Goal: Information Seeking & Learning: Learn about a topic

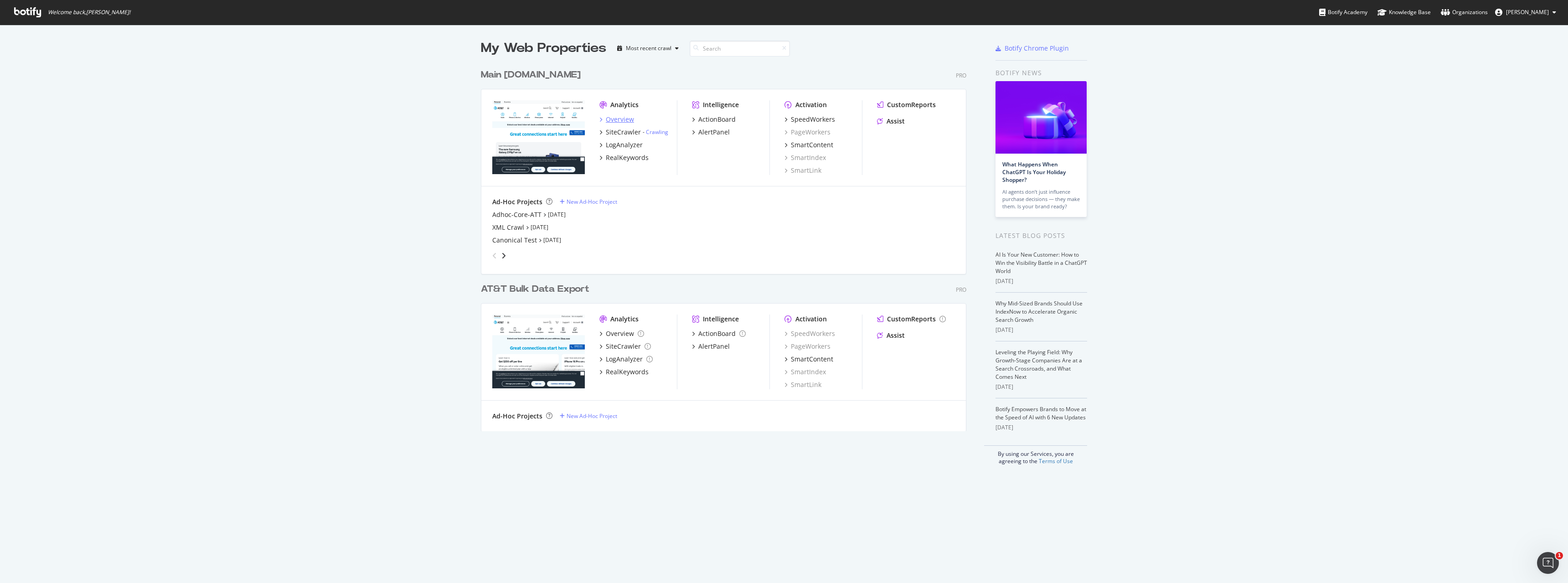
click at [617, 117] on div "Overview" at bounding box center [620, 119] width 28 height 9
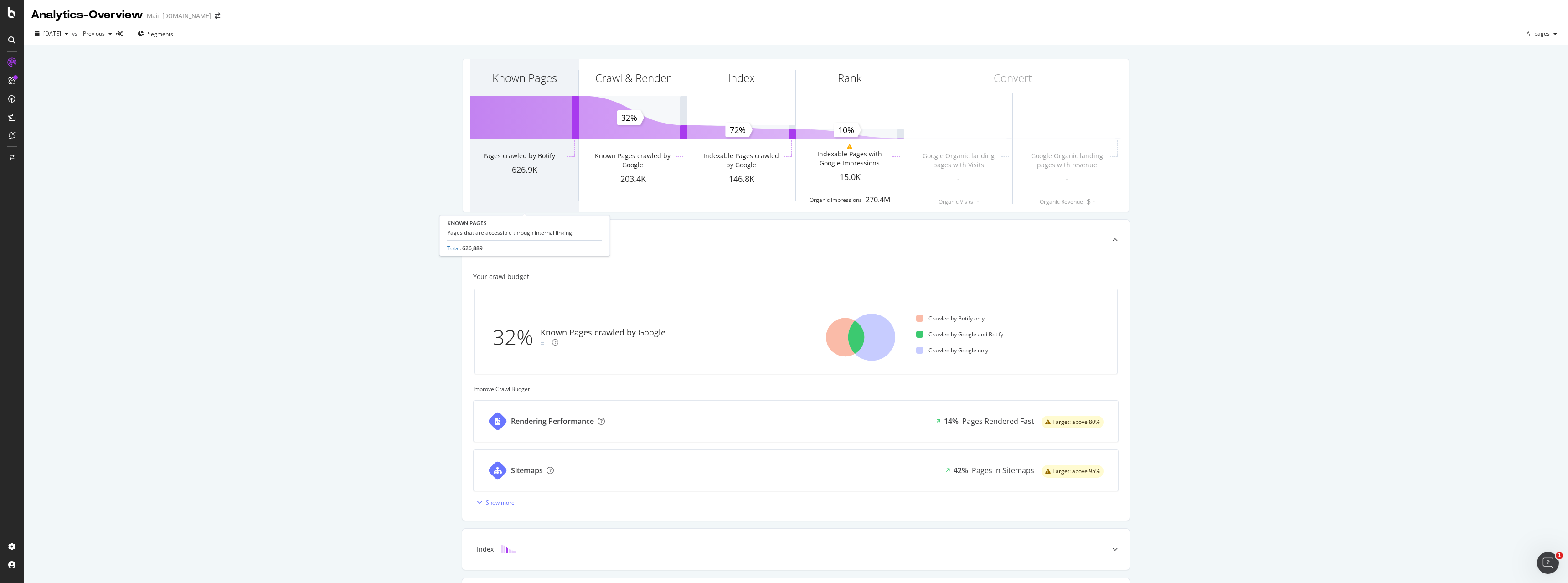
click at [524, 161] on div "Pages crawled by Botify" at bounding box center [524, 158] width 82 height 13
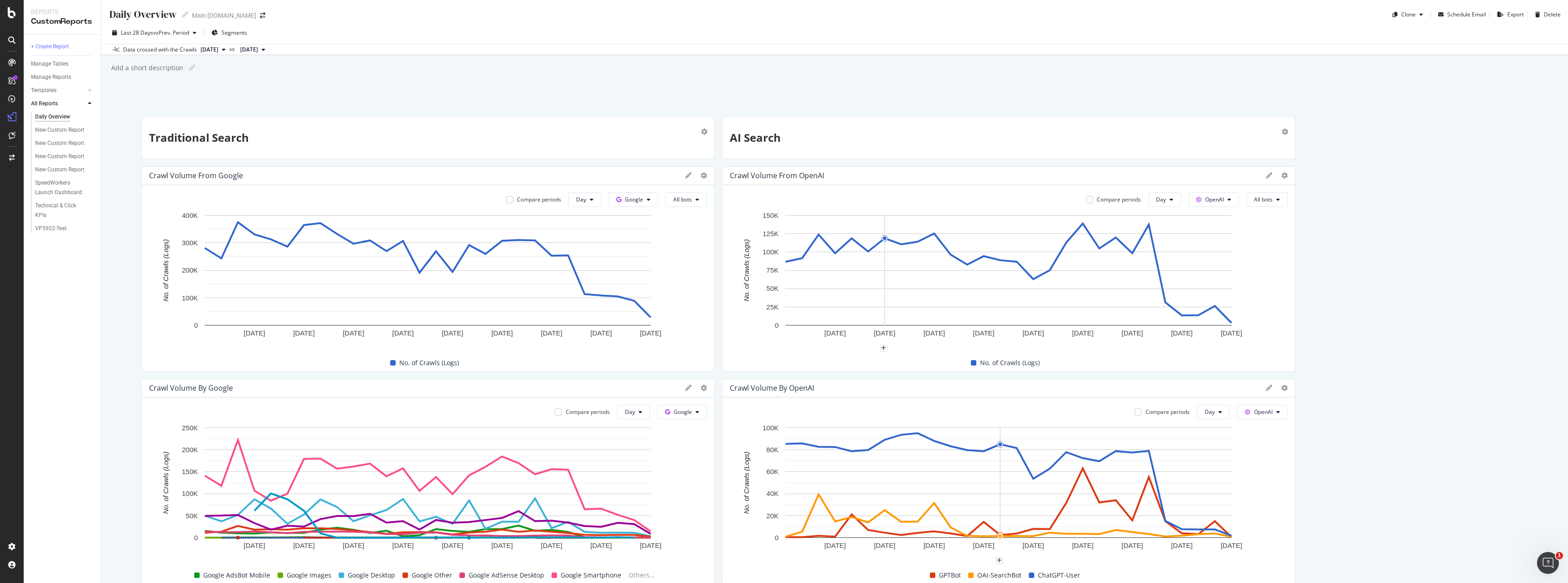
click at [125, 342] on div "Daily Overview Daily Overview Main [DOMAIN_NAME] Clone Schedule Email Export De…" at bounding box center [835, 291] width 1467 height 583
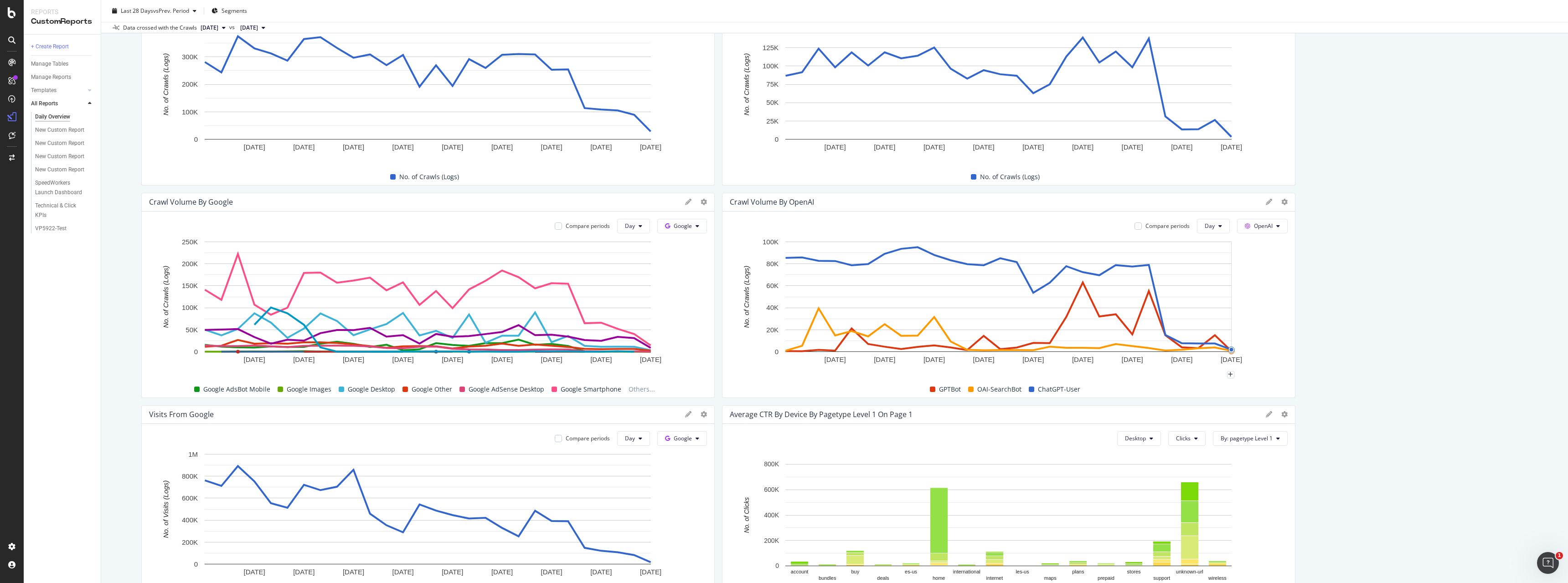
scroll to position [139, 0]
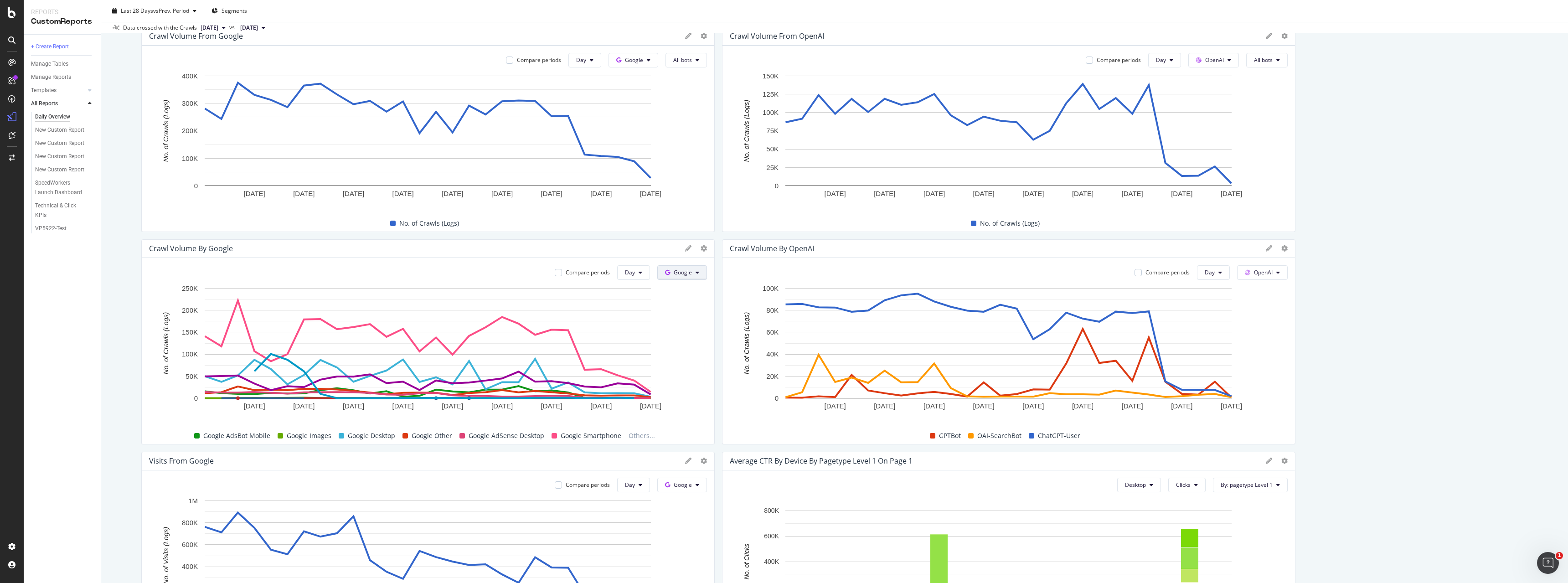
click at [692, 268] on span "Google" at bounding box center [683, 272] width 18 height 8
click at [687, 247] on icon at bounding box center [688, 247] width 6 height 6
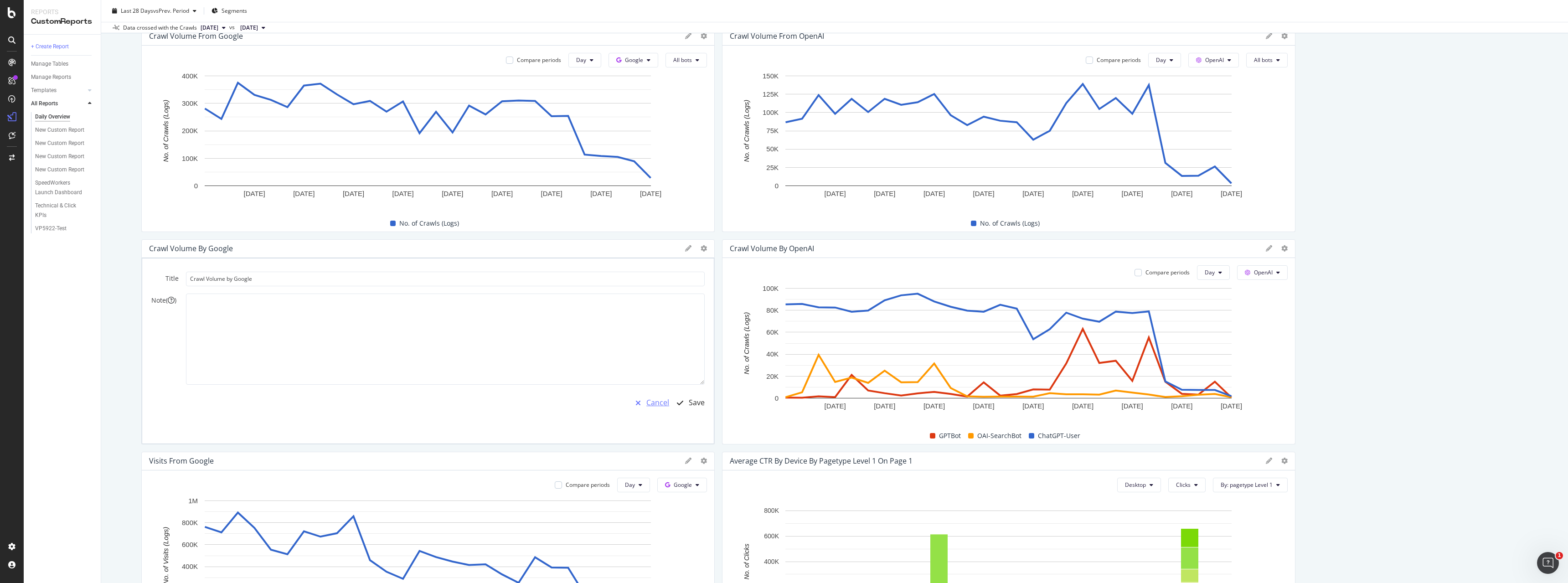
click at [661, 403] on div "Cancel" at bounding box center [658, 403] width 23 height 10
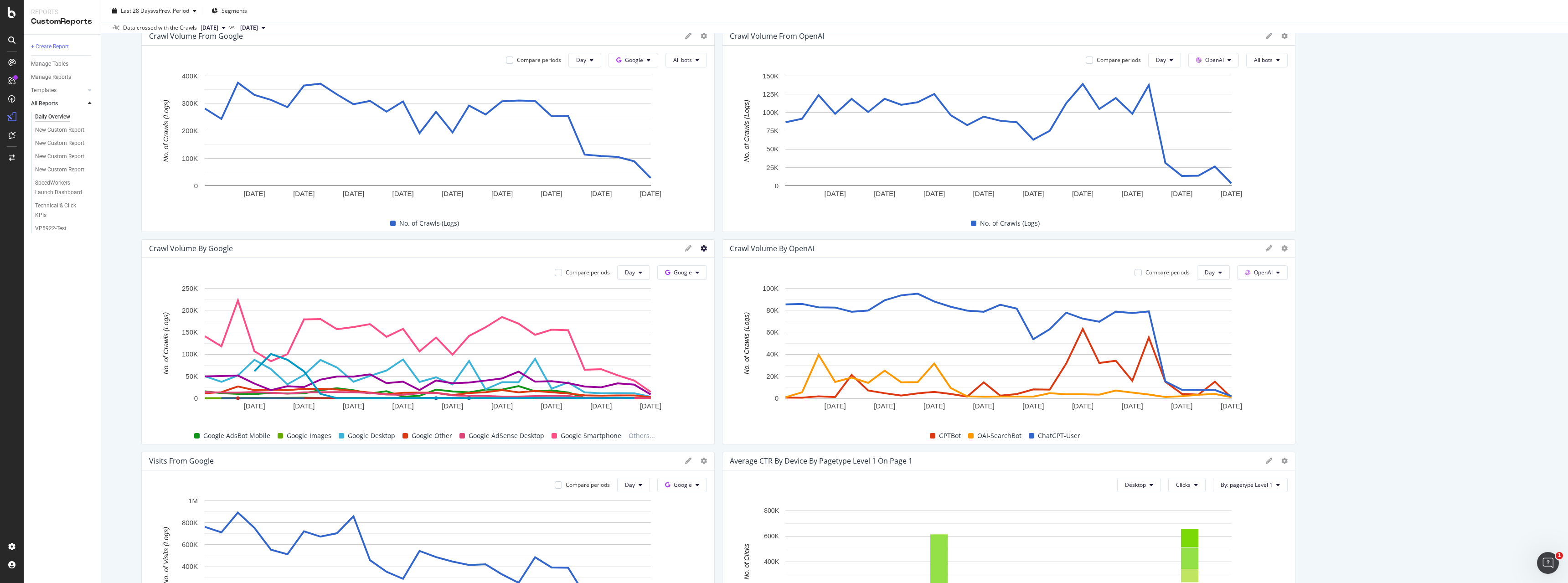
click at [703, 247] on icon at bounding box center [704, 247] width 6 height 6
click at [115, 329] on div "Daily Overview Daily Overview Main att.com Clone Schedule Email Export Delete L…" at bounding box center [835, 291] width 1467 height 583
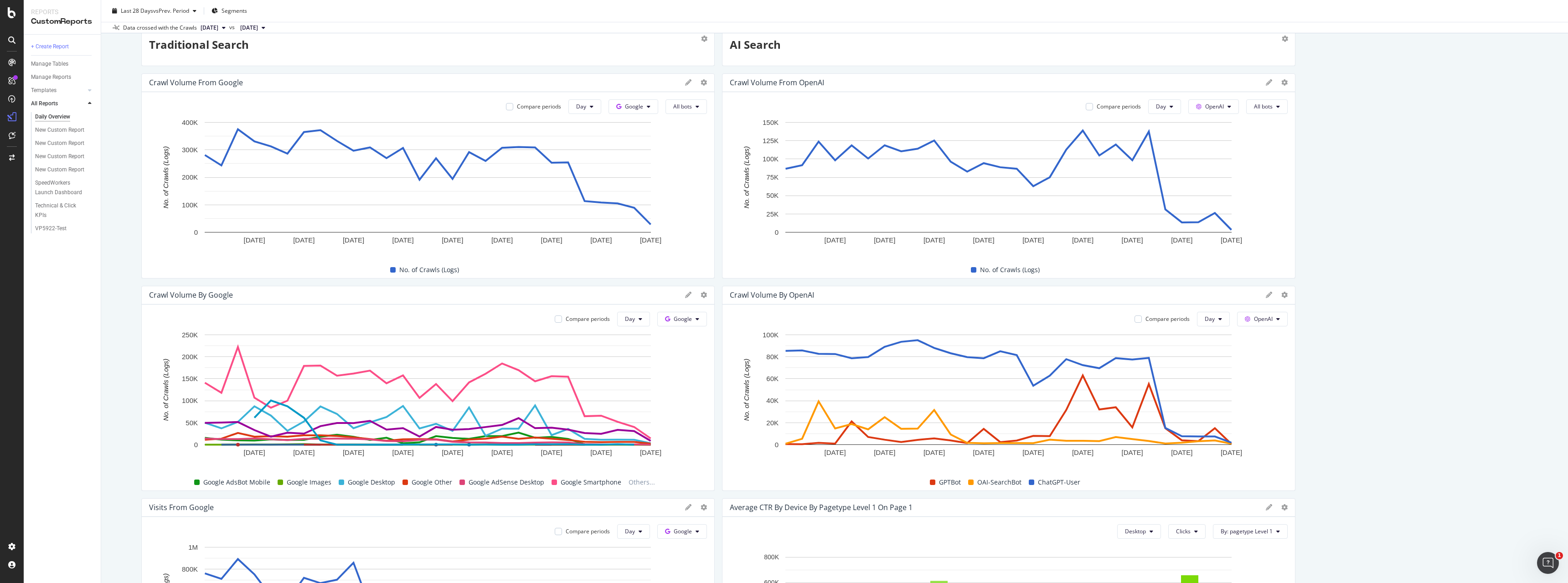
scroll to position [46, 0]
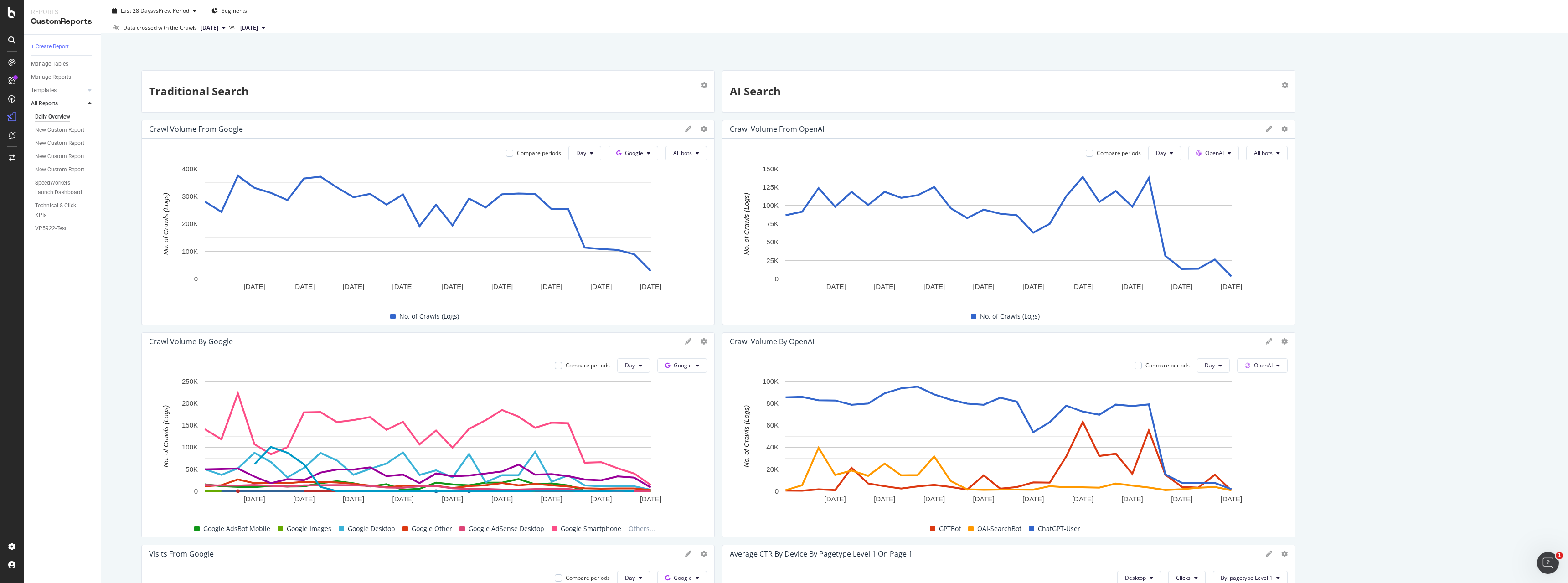
click at [126, 445] on div "Daily Overview Daily Overview Main att.com Clone Schedule Email Export Delete L…" at bounding box center [835, 291] width 1467 height 583
click at [1320, 255] on div "Traditional Search AI Search Crawl Volume from Google Compare periods Day Googl…" at bounding box center [835, 505] width 1387 height 869
click at [1282, 83] on div "AI Search" at bounding box center [1009, 91] width 558 height 27
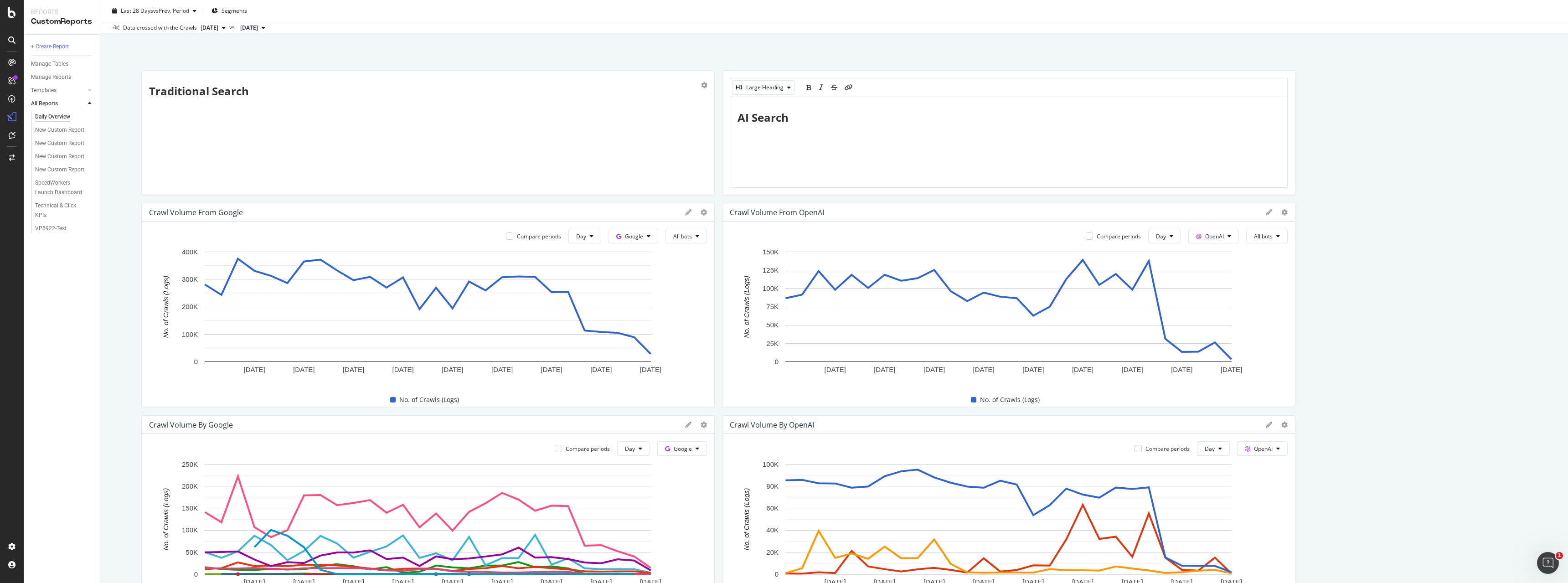
click at [1318, 99] on div "Traditional Search Large Heading AI Search Crawl Volume from Google Compare per…" at bounding box center [835, 546] width 1387 height 952
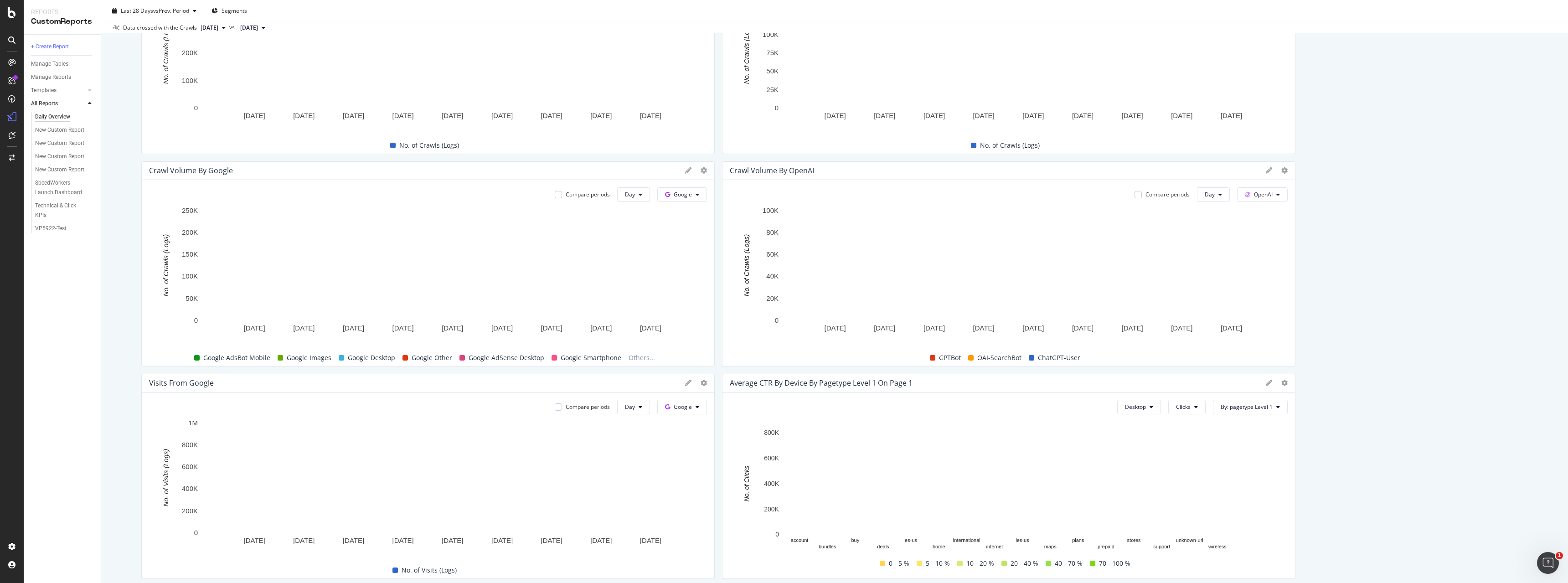
scroll to position [167, 0]
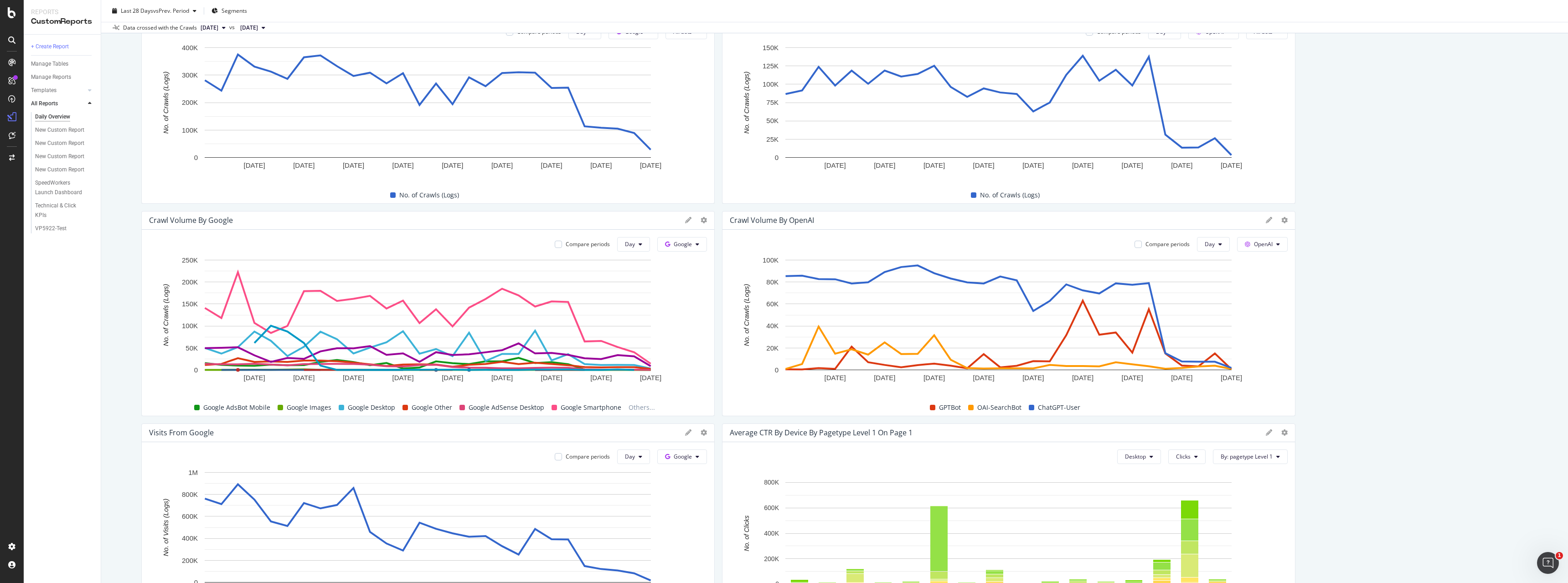
click at [722, 220] on div "Traditional Search AI Search Crawl Volume from Google Compare periods Day Googl…" at bounding box center [835, 383] width 1387 height 869
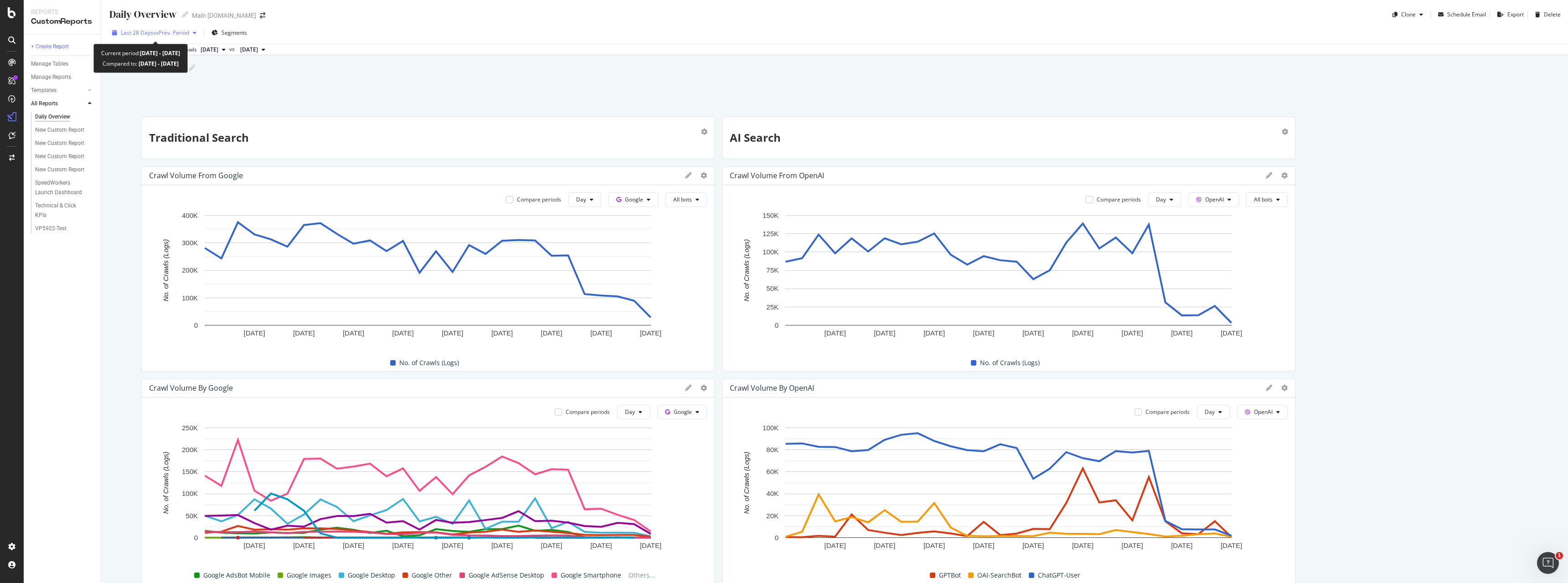
click at [158, 30] on span "vs Prev. Period" at bounding box center [171, 32] width 36 height 8
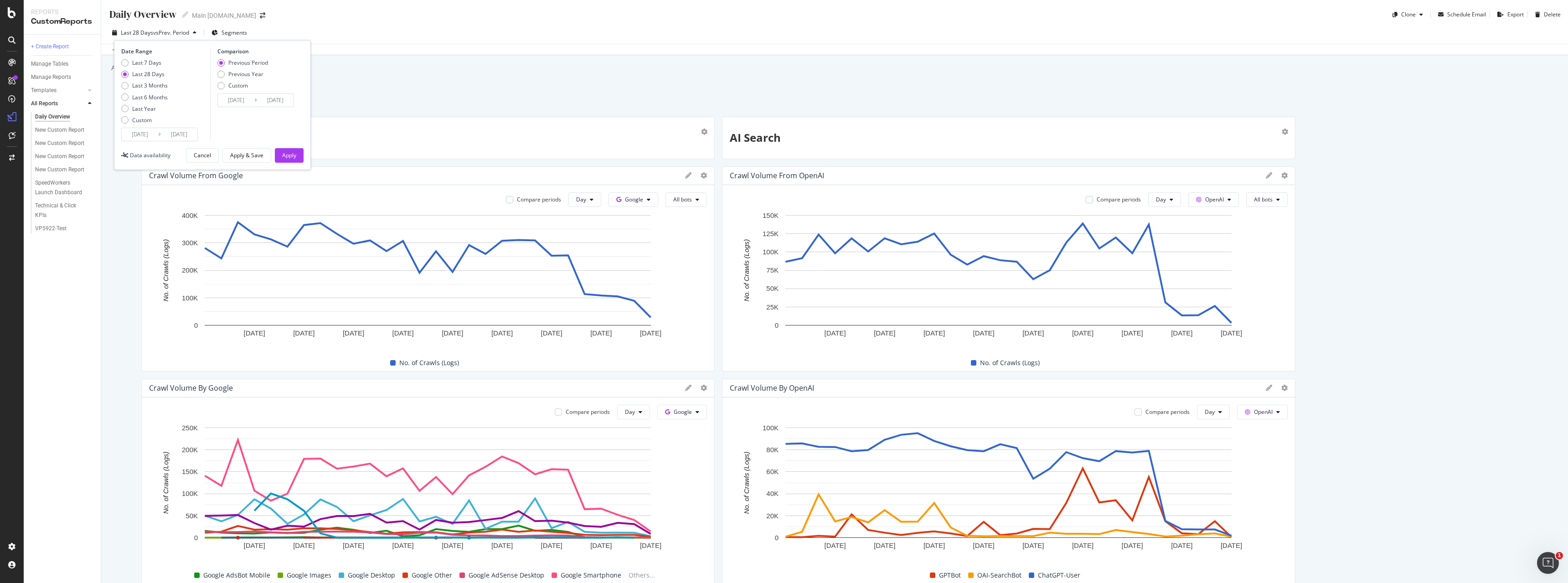
click at [120, 98] on div "Date Range Last 7 Days Last 28 Days Last 3 Months Last 6 Months Last Year Custo…" at bounding box center [213, 105] width 197 height 130
click at [124, 98] on div "Last 6 Months" at bounding box center [125, 97] width 7 height 7
type input "2024/08/21"
type input "2025/02/18"
type input "2025/02/19"
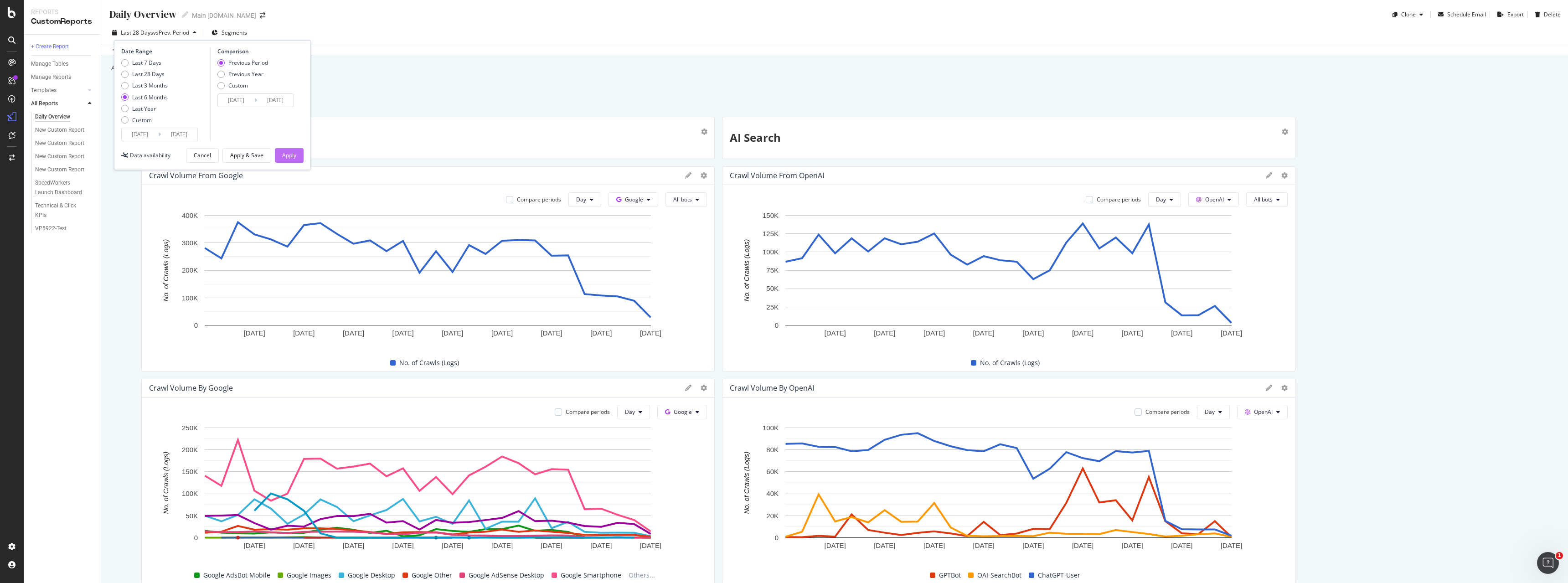
click at [295, 153] on div "Apply" at bounding box center [290, 155] width 14 height 8
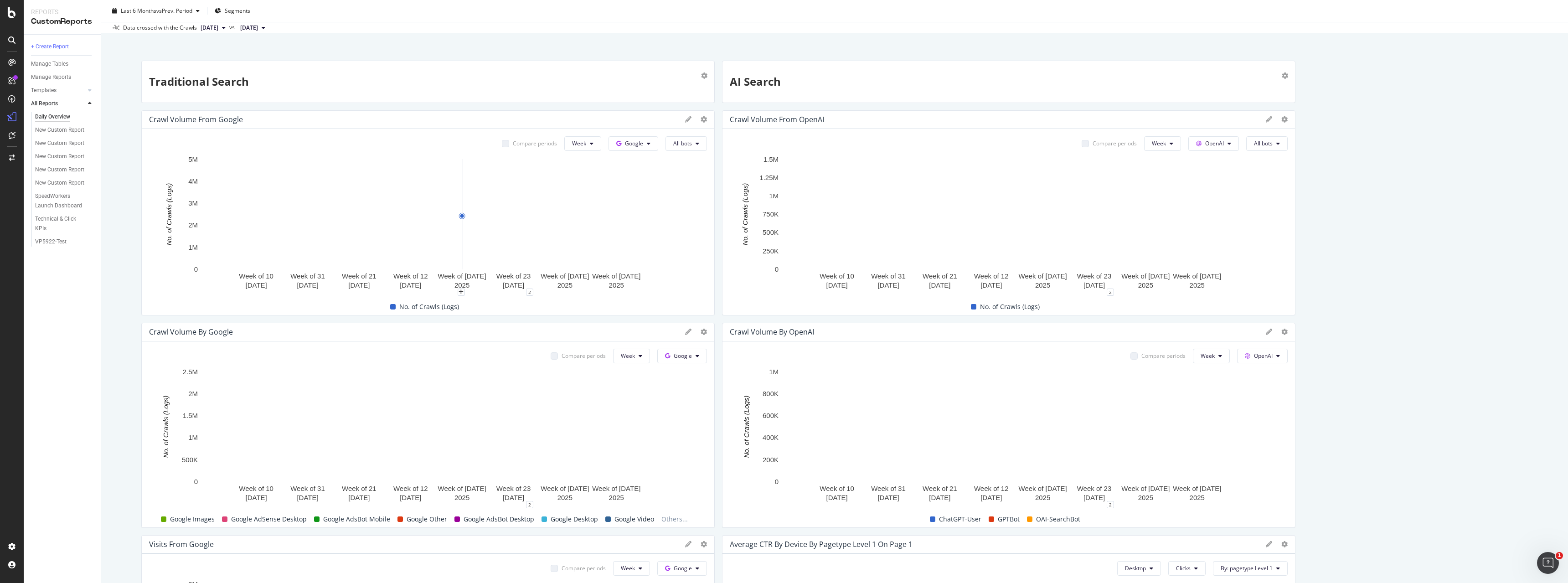
scroll to position [139, 0]
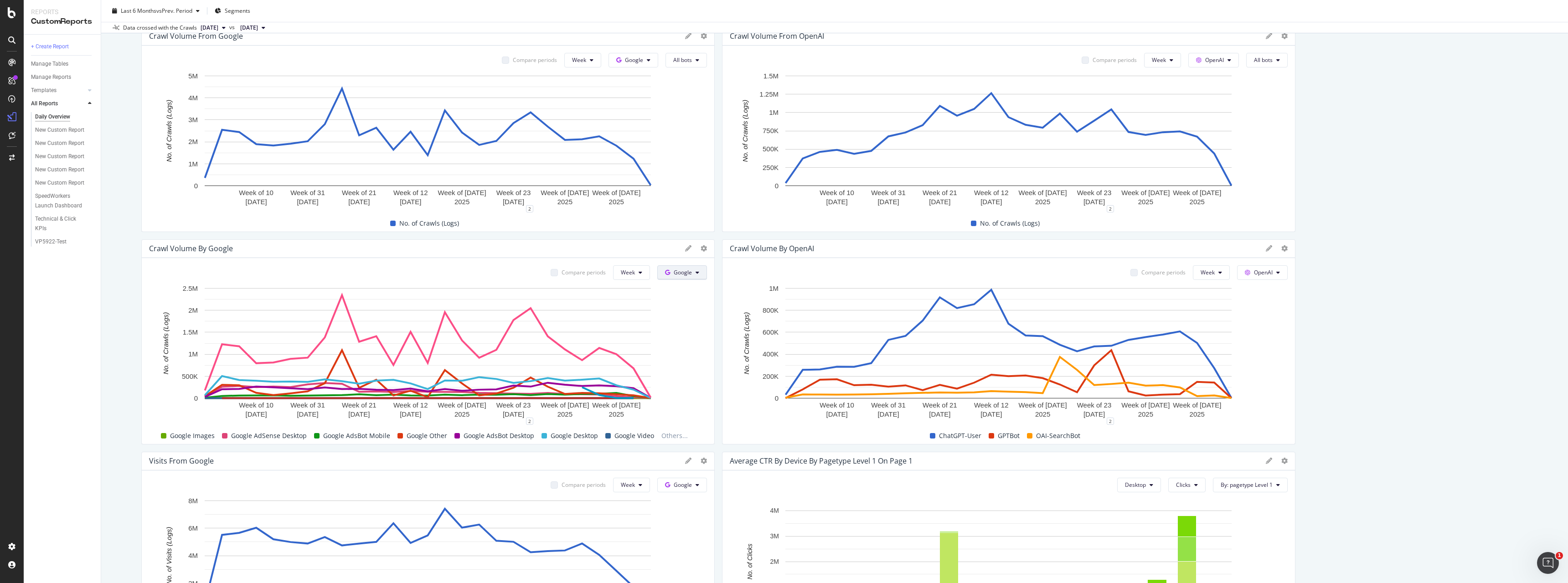
click at [686, 266] on button "Google" at bounding box center [682, 272] width 50 height 15
click at [682, 275] on span "Google" at bounding box center [683, 272] width 18 height 8
click at [705, 252] on div at bounding box center [704, 248] width 6 height 9
click at [704, 248] on icon at bounding box center [704, 247] width 6 height 6
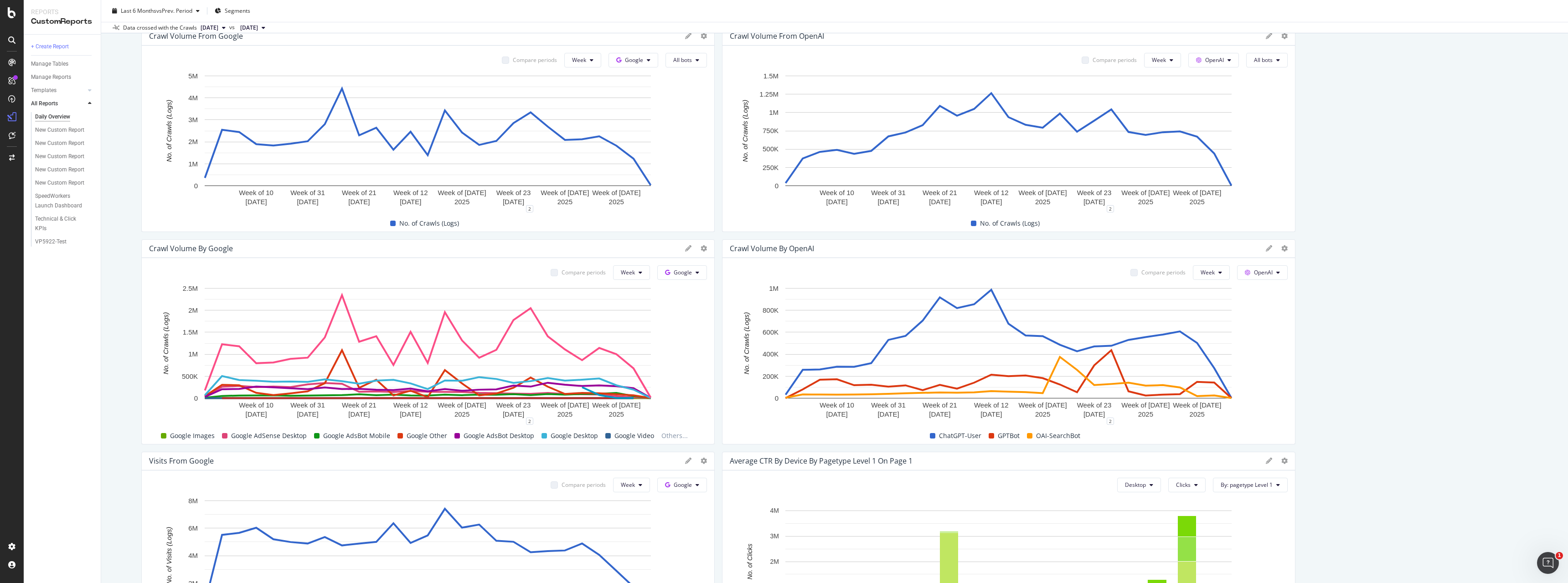
click at [692, 248] on icon at bounding box center [688, 247] width 6 height 6
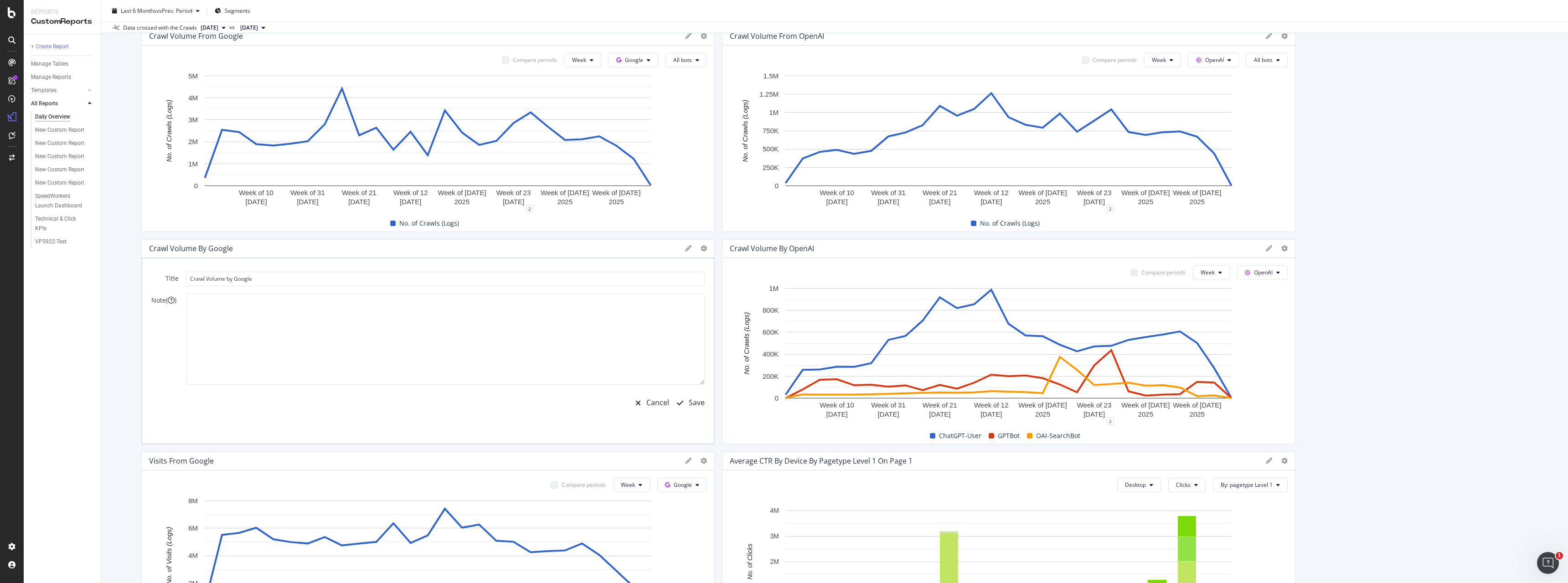
click at [692, 248] on icon at bounding box center [688, 247] width 6 height 6
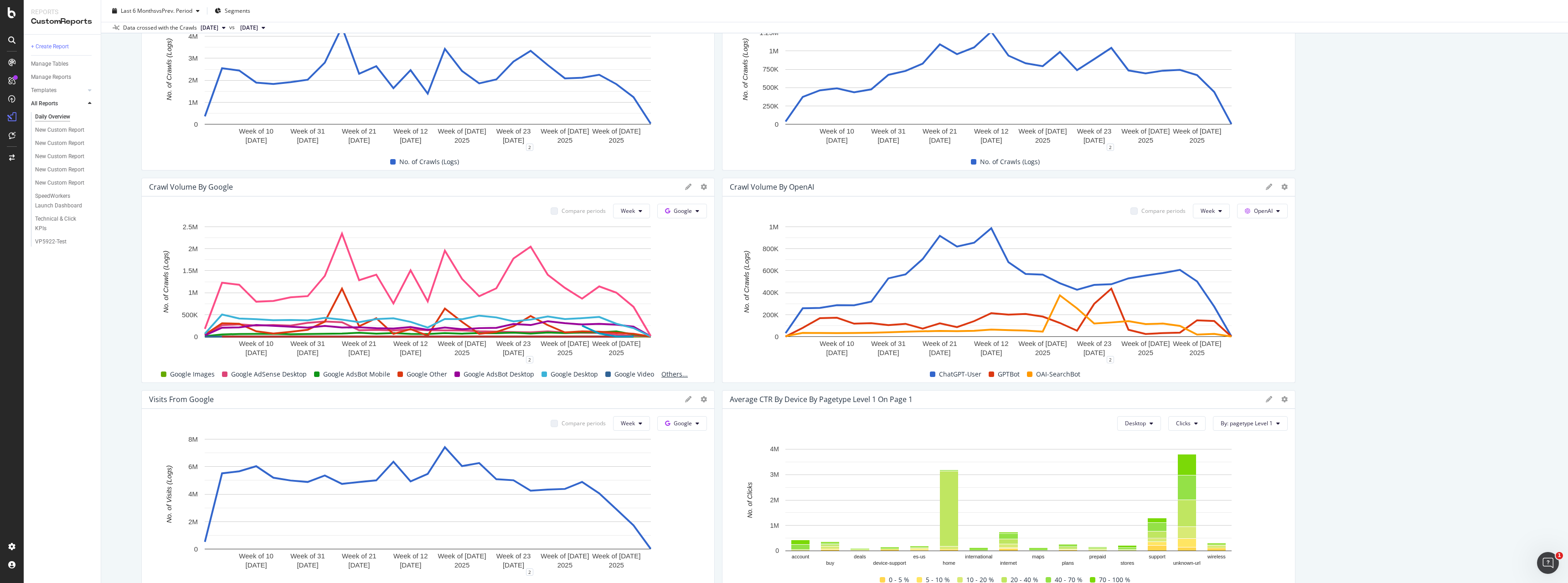
scroll to position [196, 0]
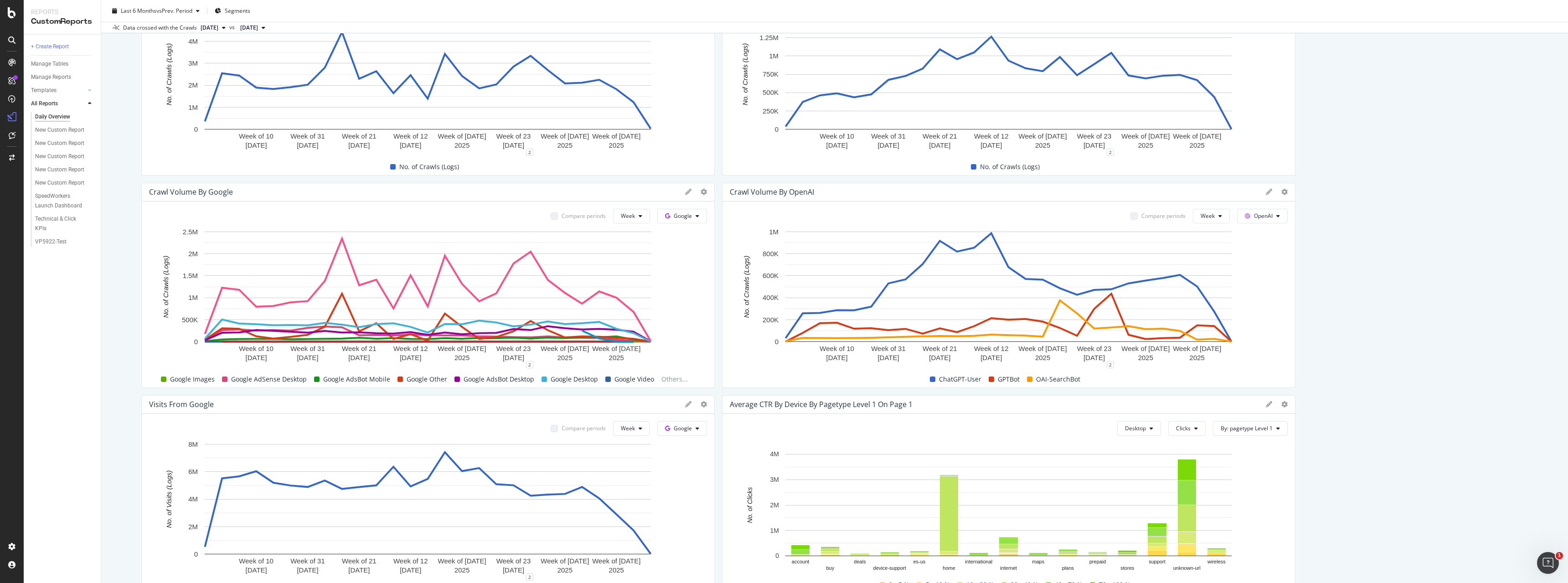
click at [523, 193] on div "Crawl Volume by Google" at bounding box center [415, 192] width 532 height 9
click at [637, 215] on button "Week" at bounding box center [631, 215] width 37 height 15
click at [691, 238] on rect "A chart." at bounding box center [428, 295] width 558 height 138
click at [702, 193] on icon at bounding box center [704, 191] width 6 height 6
click at [741, 294] on span "Export as CSV" at bounding box center [757, 290] width 68 height 8
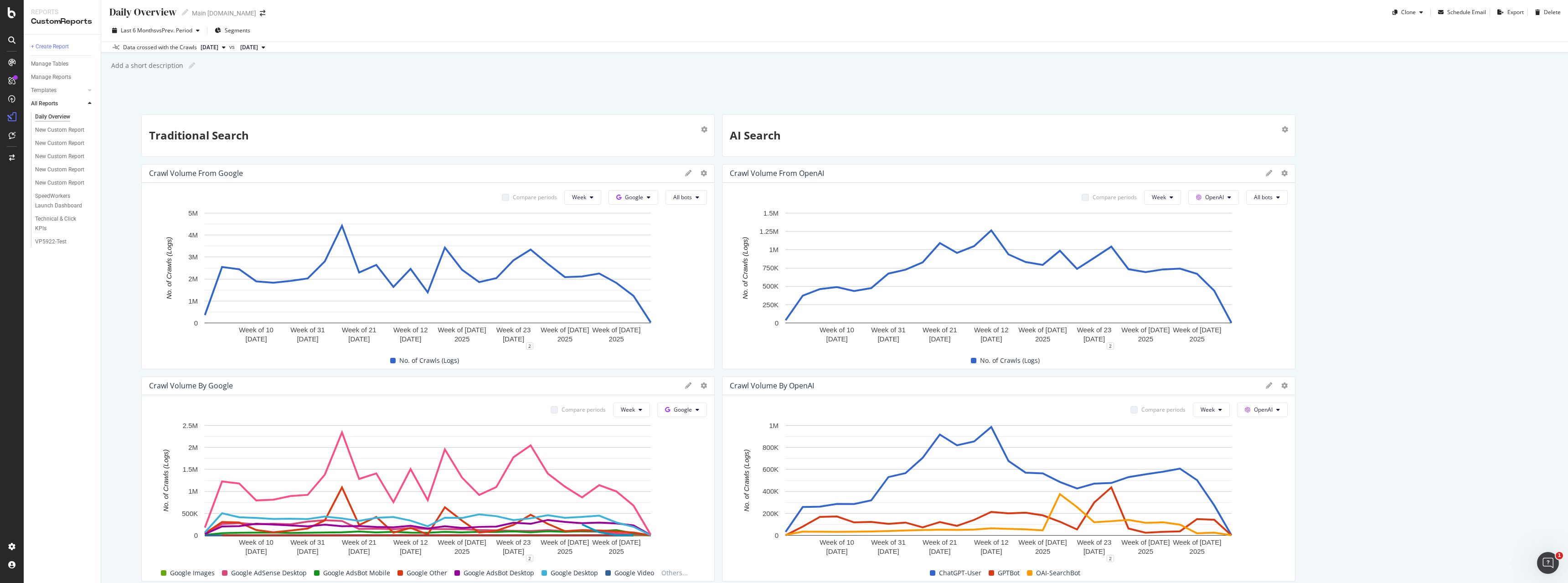
scroll to position [0, 0]
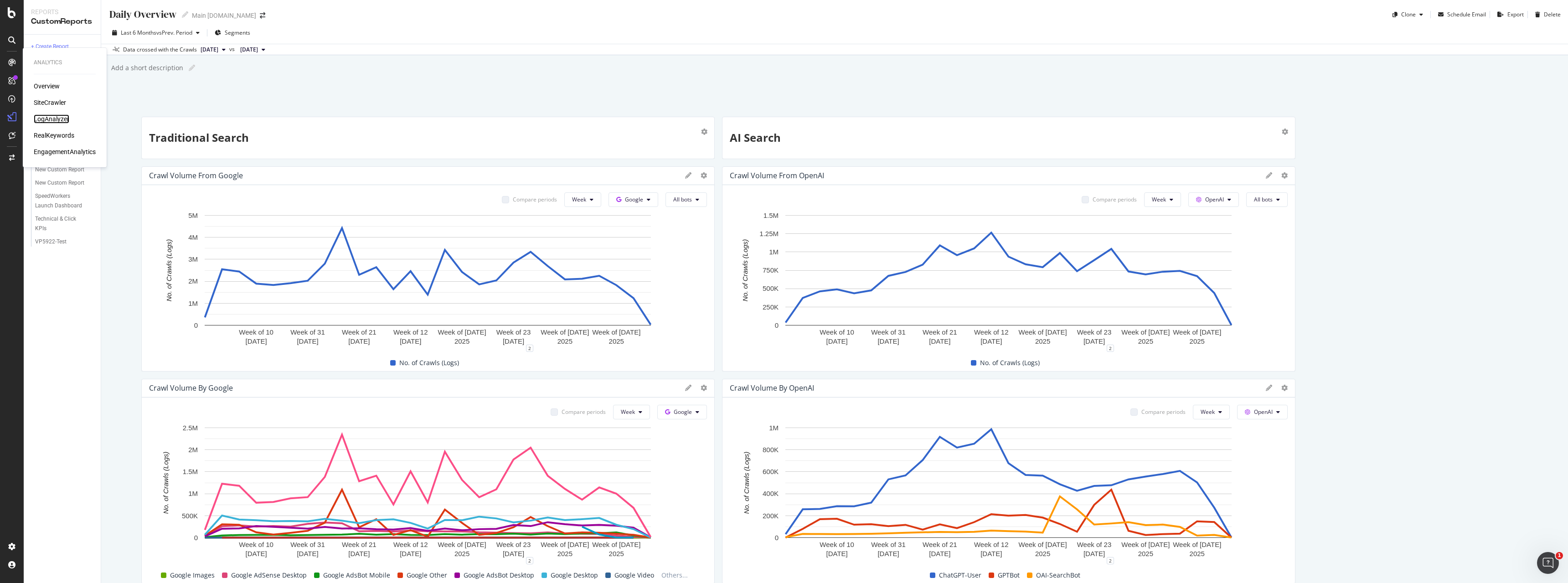
click at [44, 119] on div "LogAnalyzer" at bounding box center [51, 119] width 36 height 9
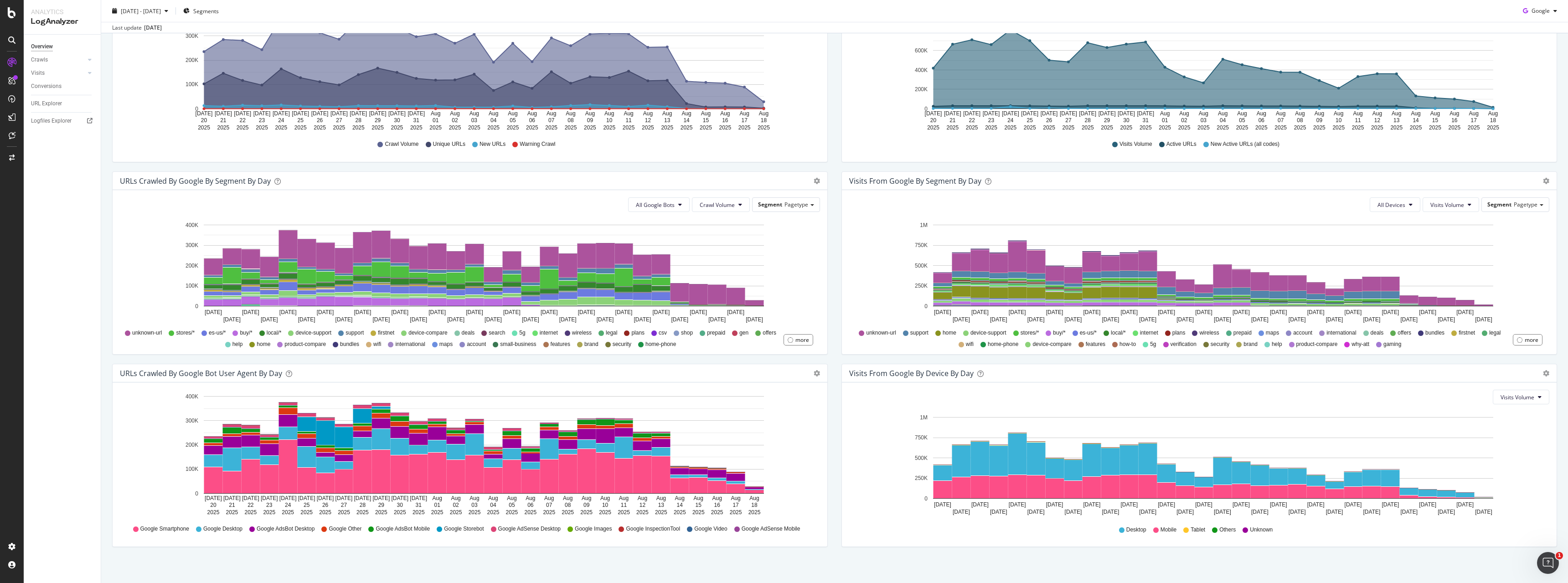
scroll to position [177, 0]
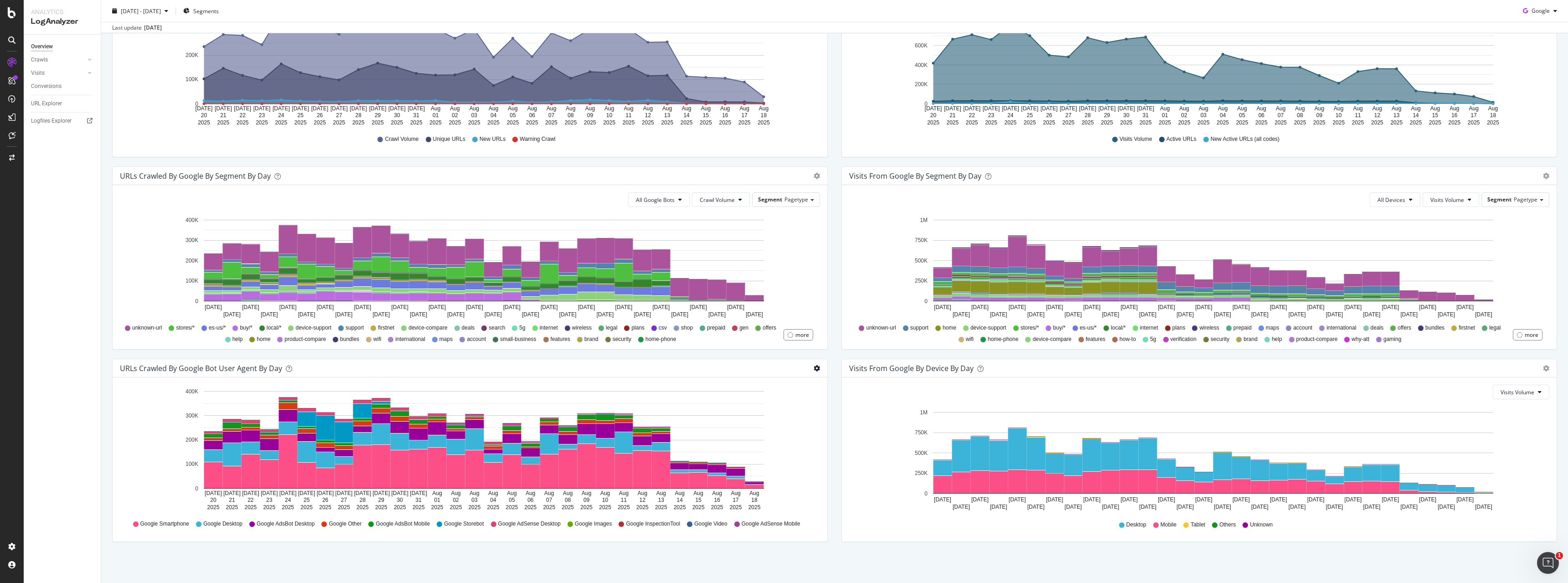
click at [831, 369] on div "URLs Crawled by Google bot User Agent By Day Timeline (by Value) Timeline (by P…" at bounding box center [470, 454] width 730 height 193
click at [773, 423] on span "Table" at bounding box center [775, 424] width 102 height 14
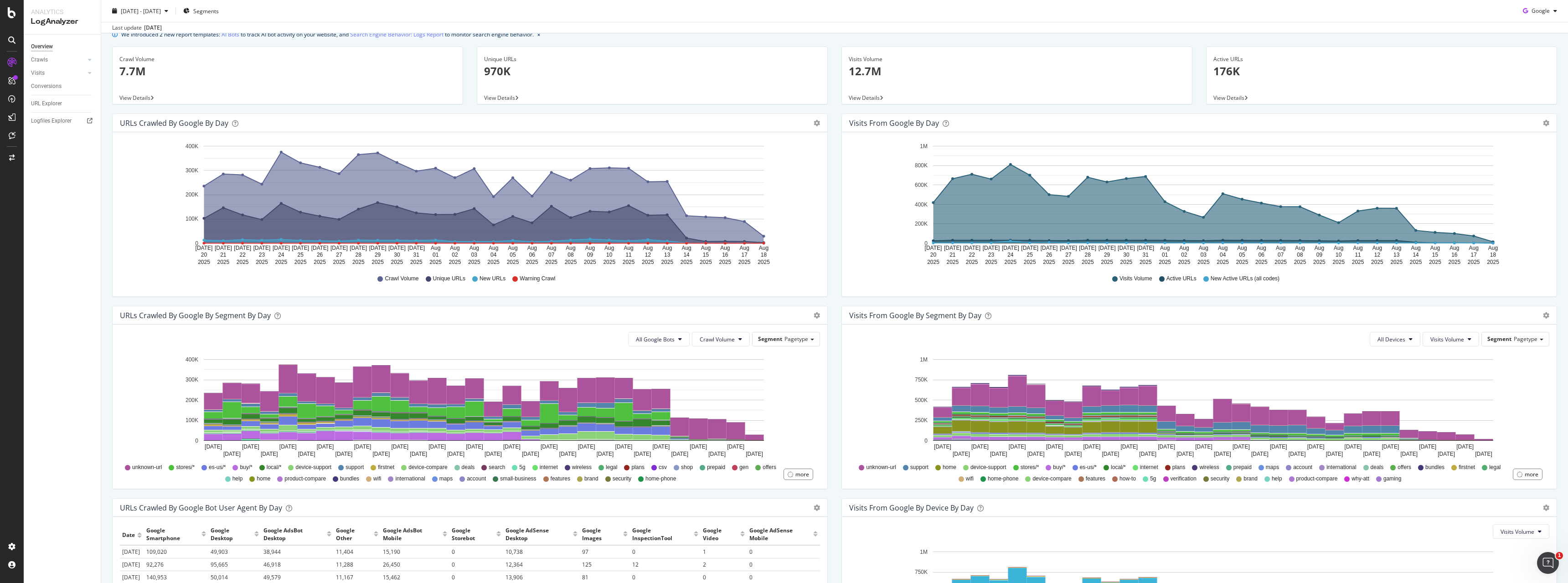
scroll to position [0, 0]
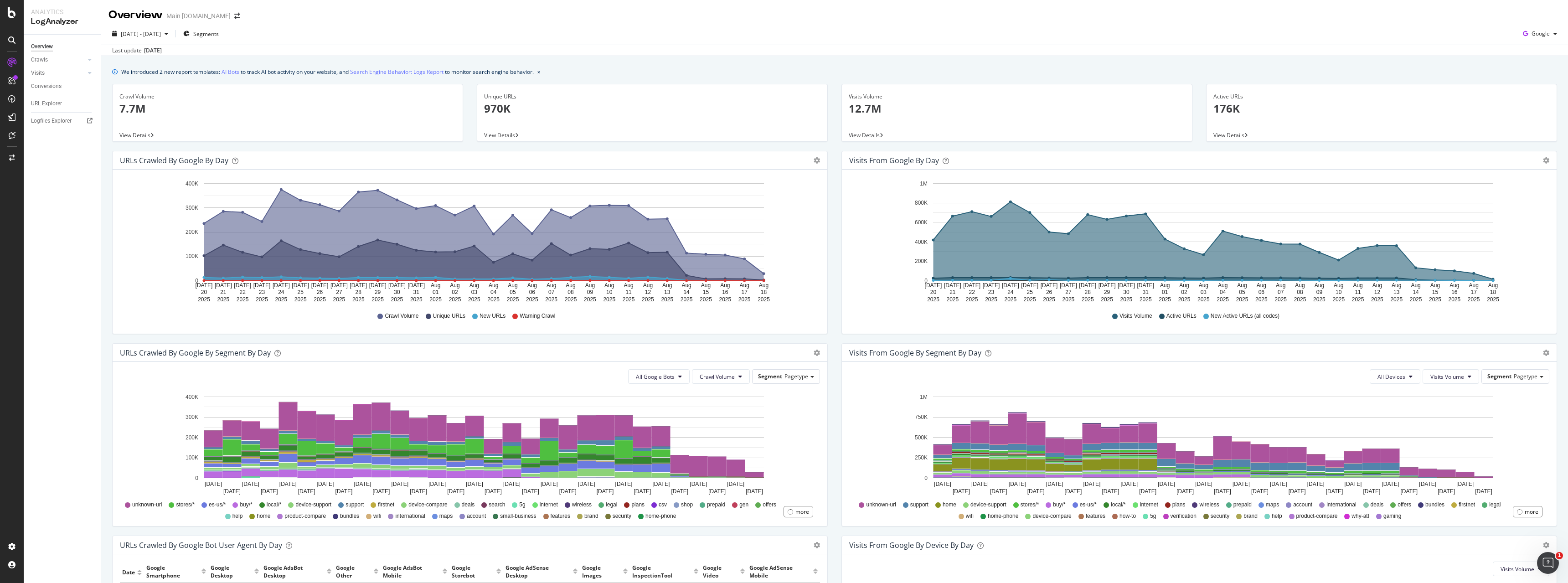
click at [85, 58] on div "Crawls" at bounding box center [66, 59] width 70 height 13
click at [88, 58] on div at bounding box center [90, 59] width 9 height 9
click at [92, 136] on icon at bounding box center [90, 135] width 3 height 5
click at [65, 87] on div "Daily Distribution" at bounding box center [56, 86] width 43 height 10
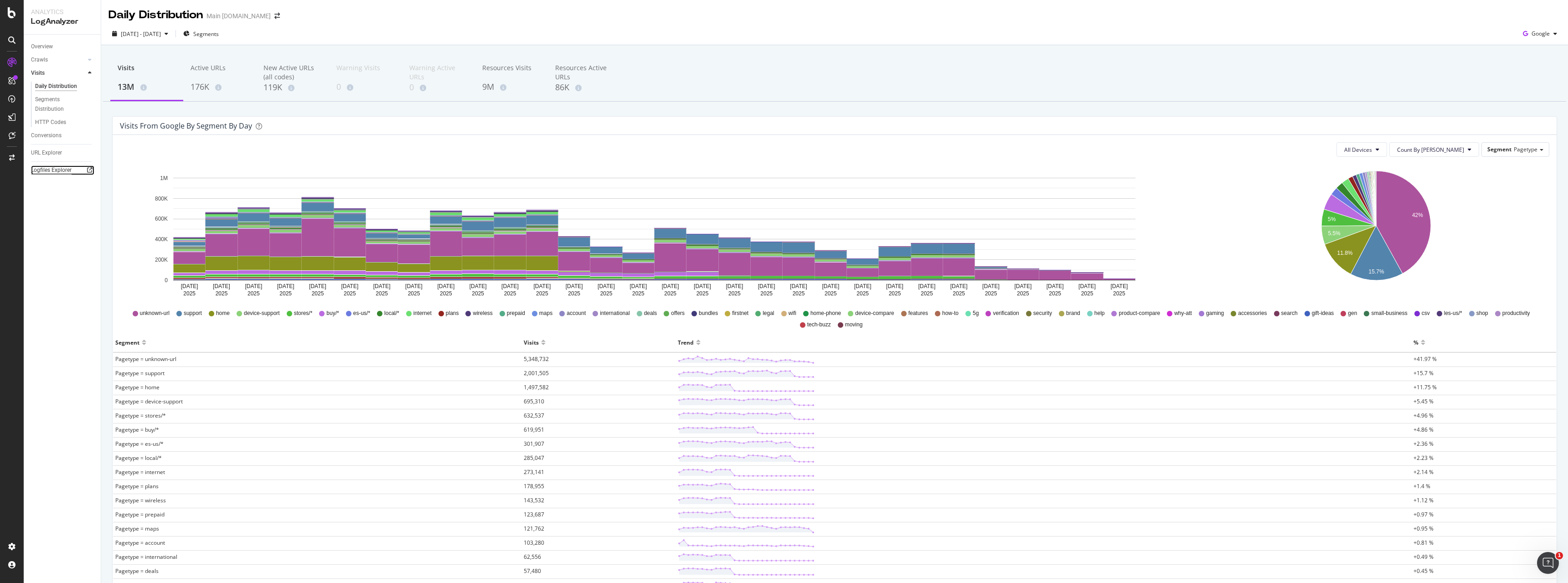
click at [48, 171] on div "Logfiles Explorer" at bounding box center [51, 170] width 41 height 10
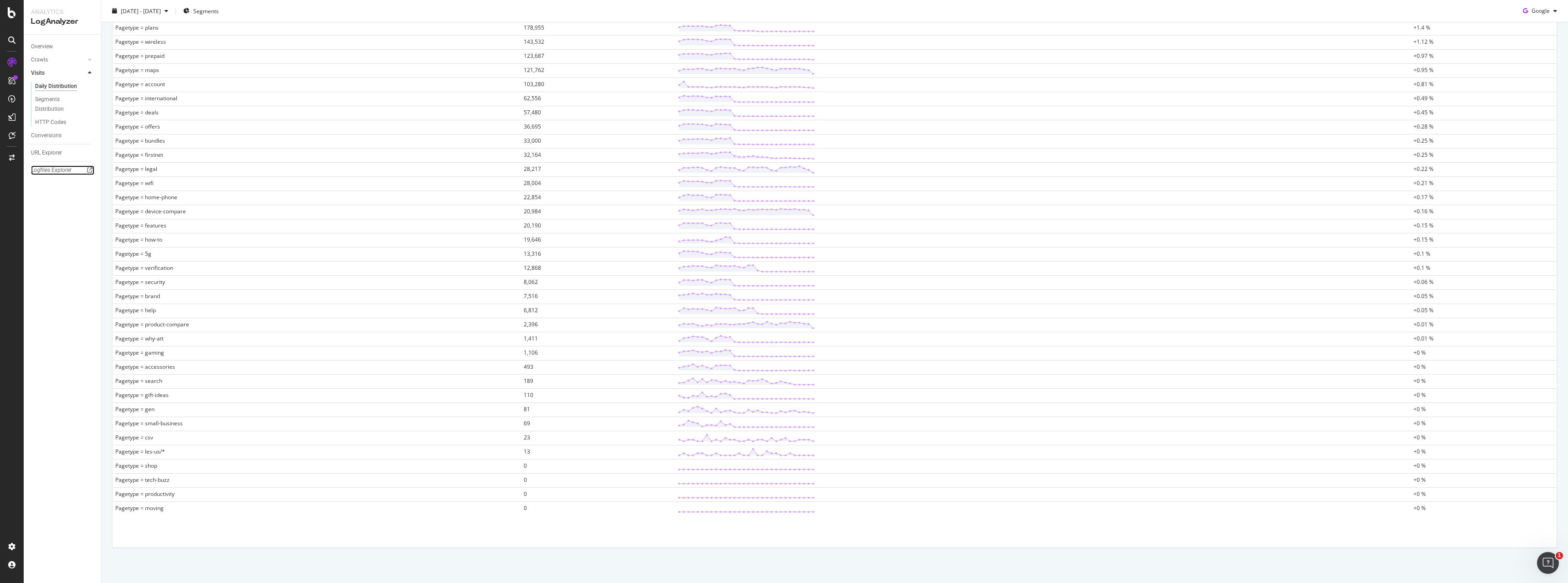
scroll to position [464, 0]
click at [86, 58] on div at bounding box center [90, 59] width 9 height 9
click at [54, 92] on div "Segments Distribution" at bounding box center [60, 92] width 51 height 19
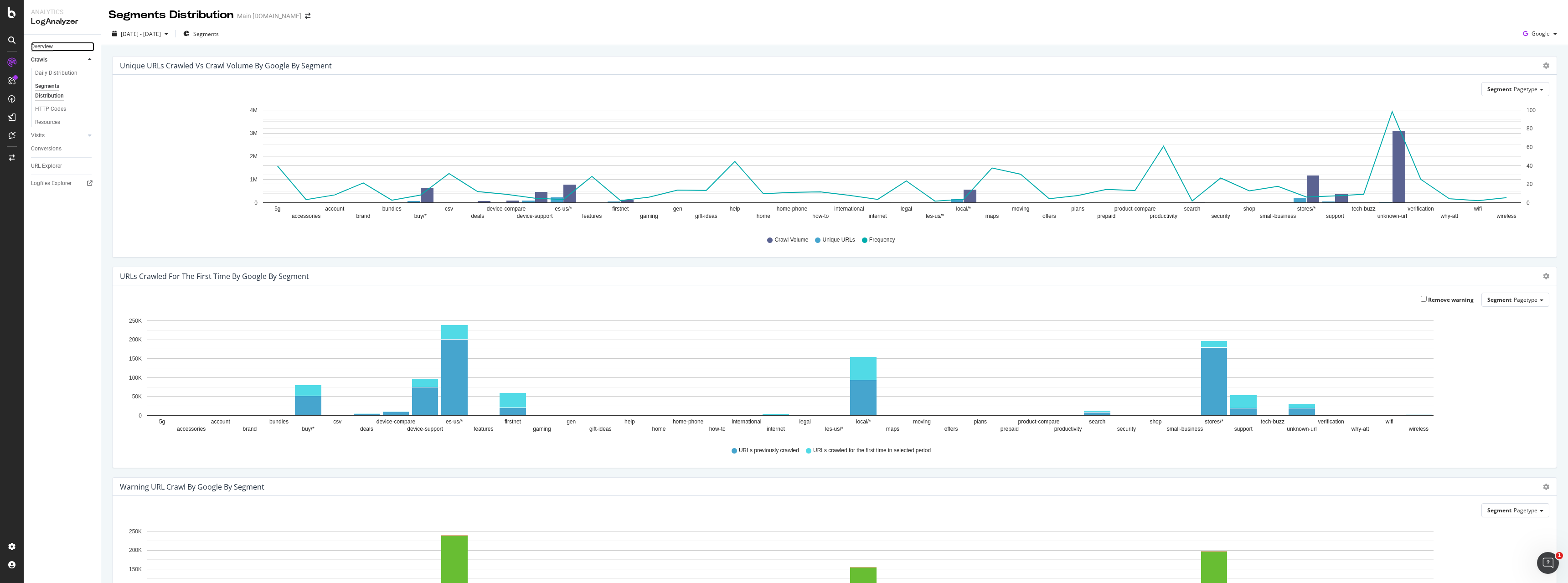
click at [48, 48] on div "Overview" at bounding box center [42, 46] width 22 height 10
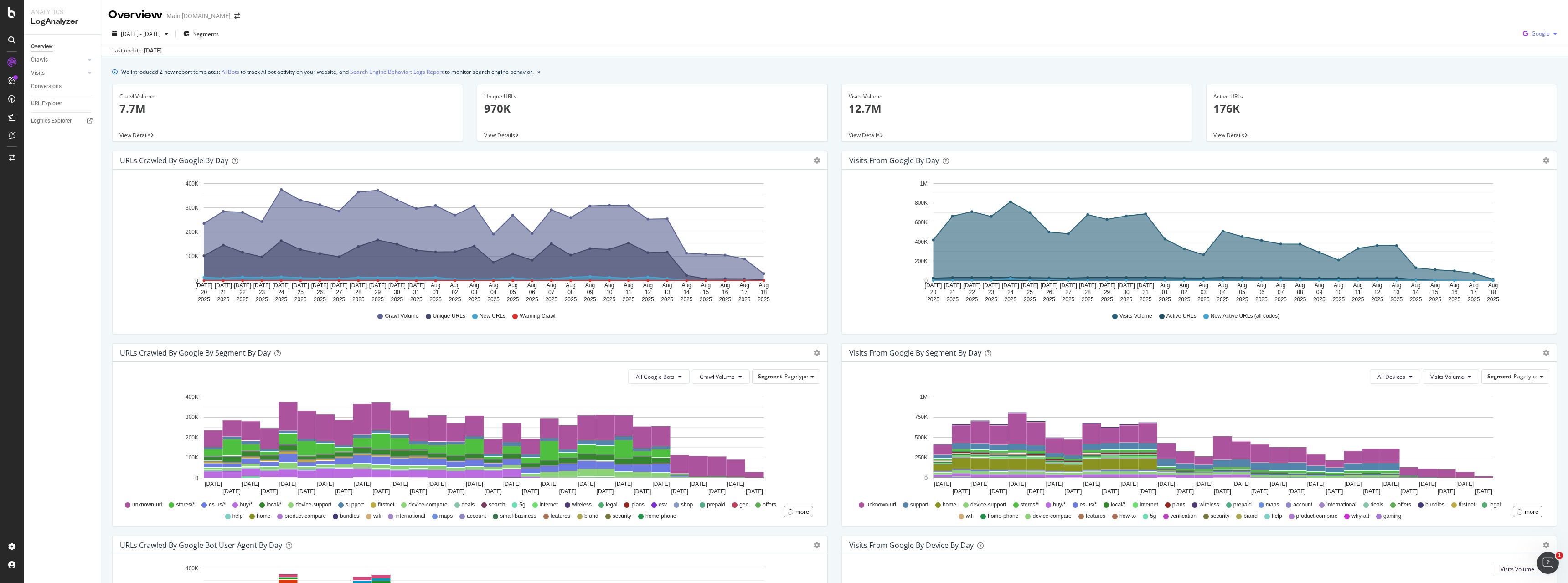
click at [1537, 37] on span "Google" at bounding box center [1541, 33] width 18 height 8
click at [1479, 63] on div "We introduced 2 new report templates: AI Bots to track AI bot activity on your …" at bounding box center [835, 407] width 1467 height 703
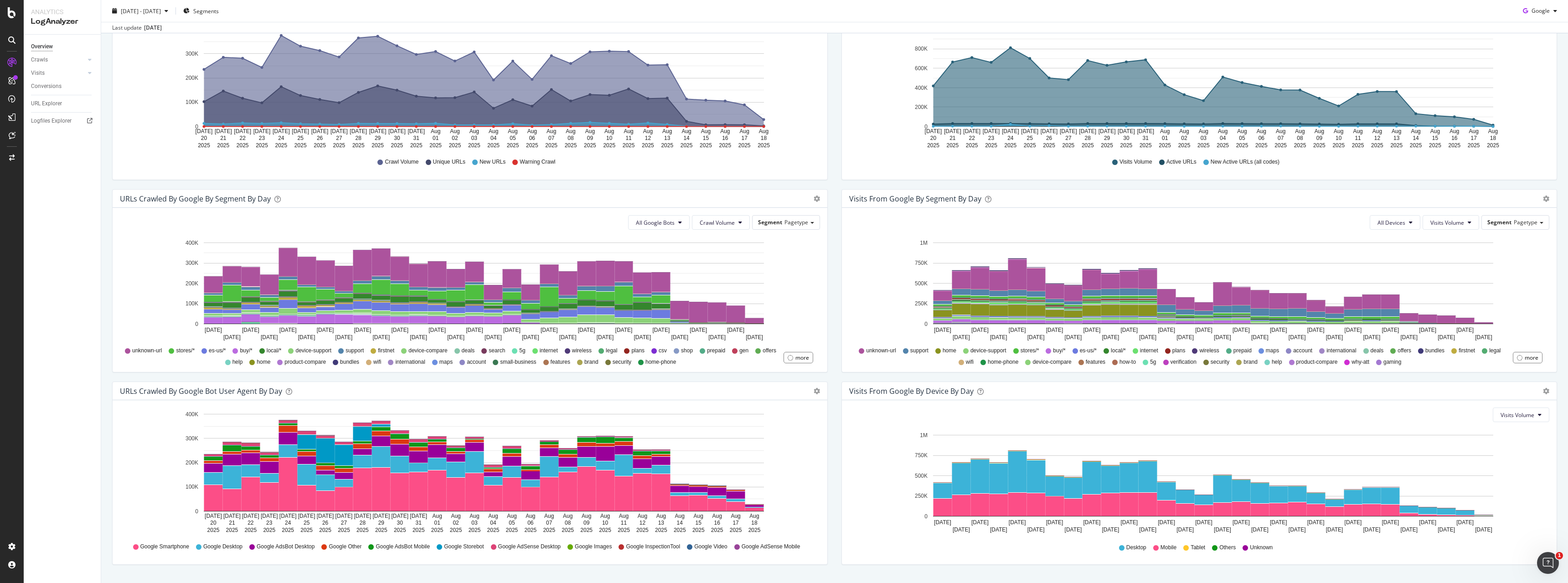
scroll to position [177, 0]
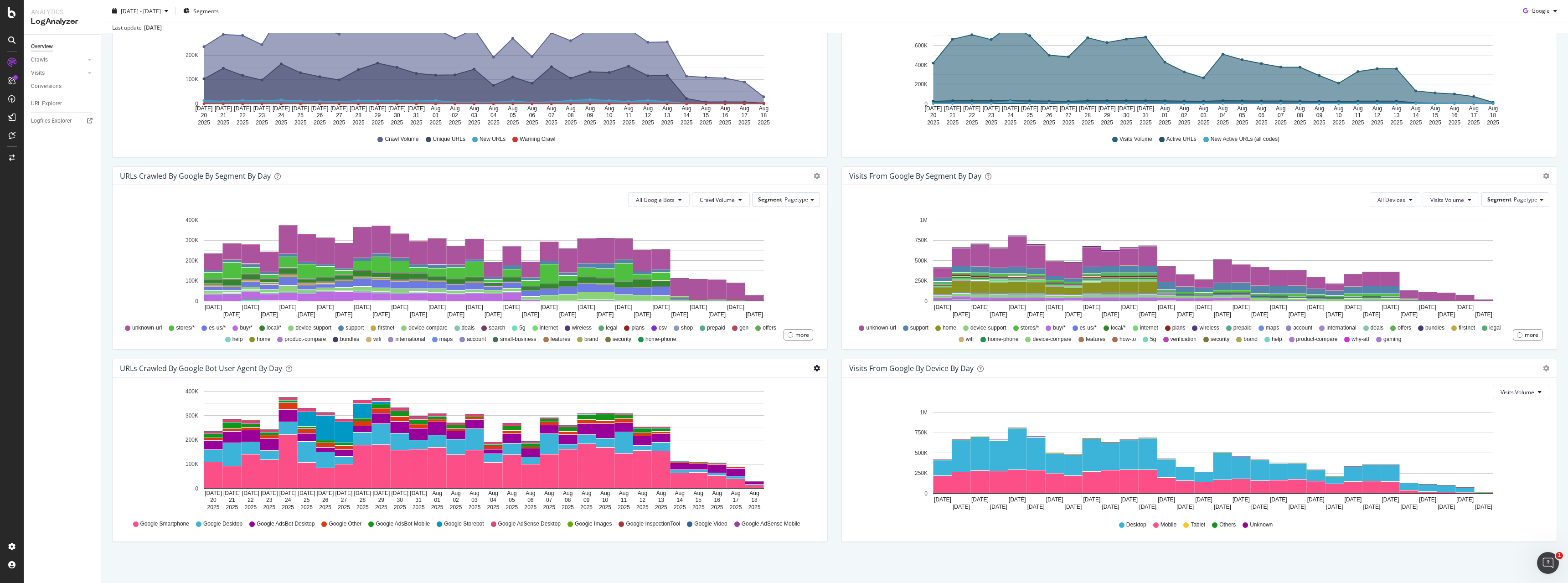
click at [783, 422] on span "Table" at bounding box center [775, 424] width 102 height 14
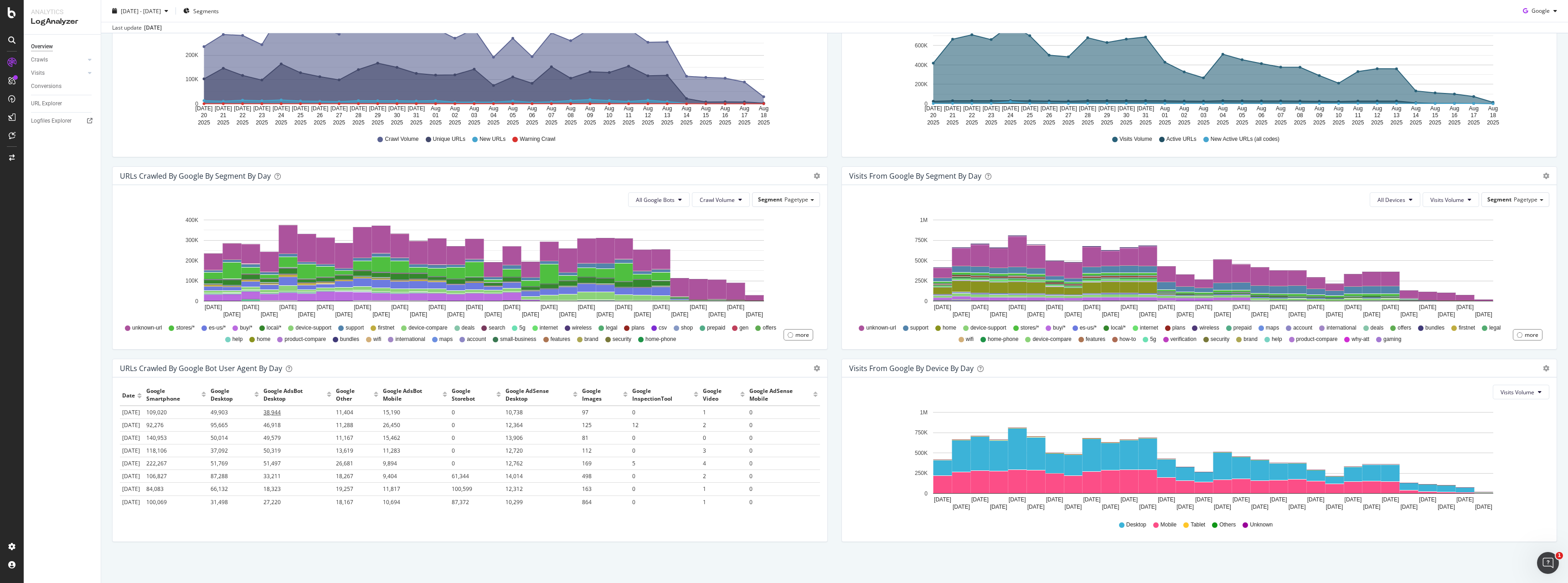
click at [277, 412] on span "38,944" at bounding box center [272, 411] width 17 height 8
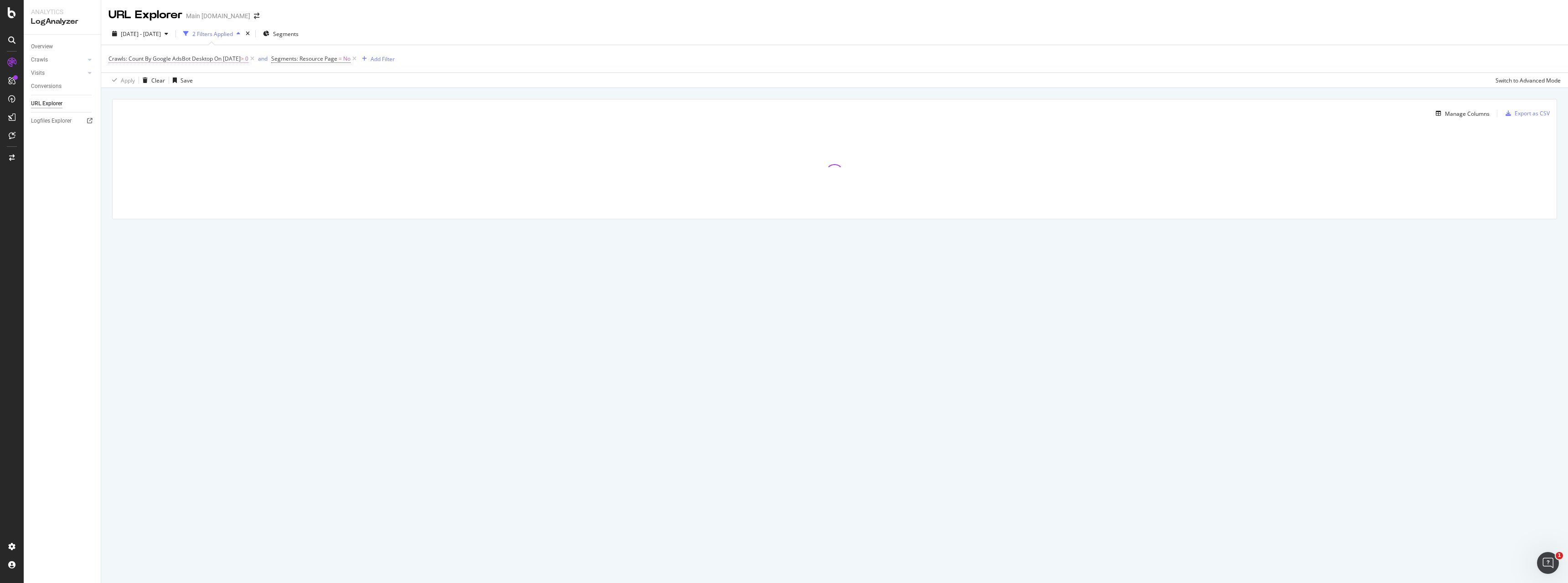
click at [241, 61] on span "On 2025-07-20" at bounding box center [228, 58] width 26 height 8
click at [160, 108] on input "2025-07-20" at bounding box center [166, 110] width 100 height 15
click at [202, 155] on div "1" at bounding box center [203, 158] width 15 height 12
type input "2025-08-01"
click at [166, 142] on input "0" at bounding box center [166, 140] width 100 height 15
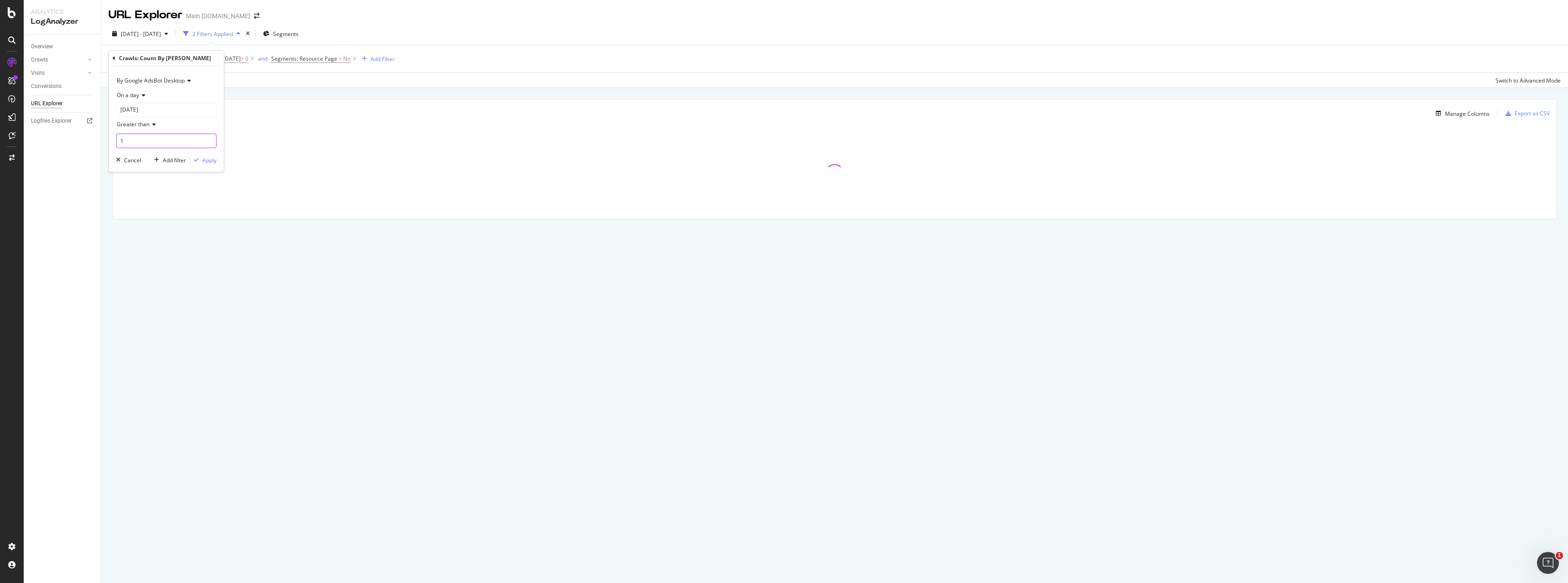
type input "1"
click at [208, 139] on input "1" at bounding box center [166, 140] width 100 height 15
click at [207, 161] on div "Apply" at bounding box center [209, 159] width 14 height 8
click at [395, 60] on div "Add Filter" at bounding box center [383, 58] width 24 height 8
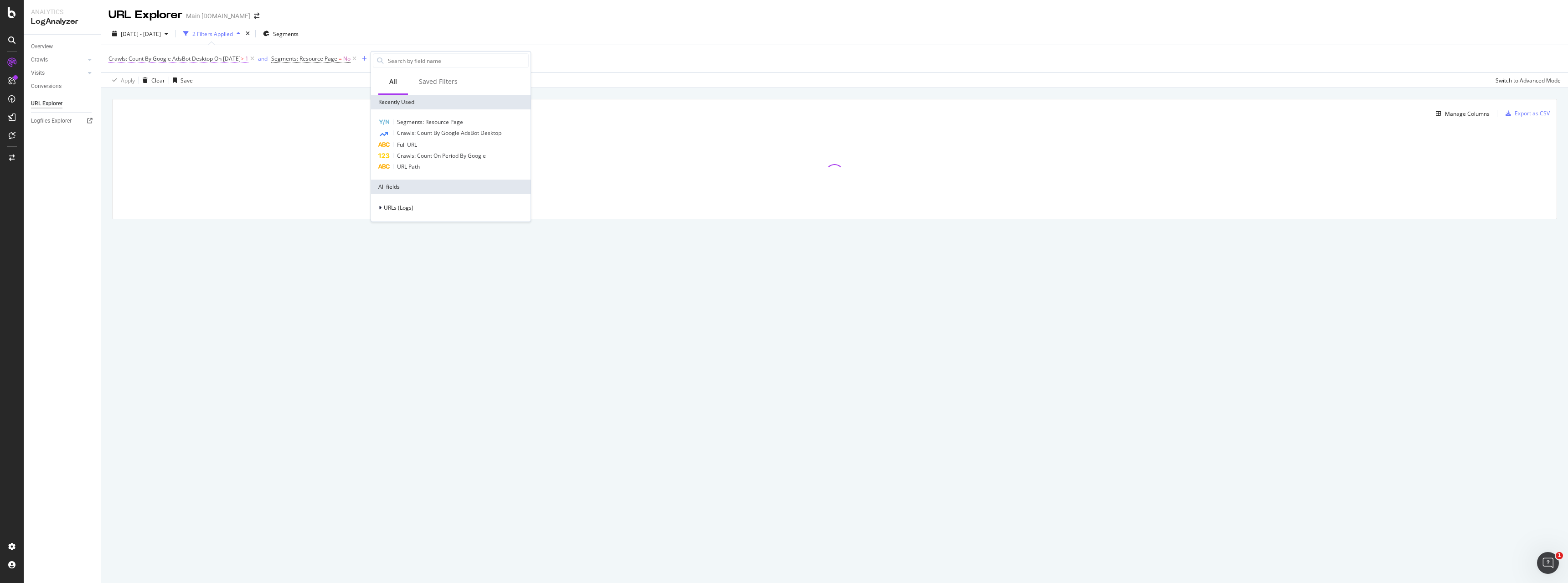
click at [204, 58] on span "Crawls: Count By Google AdsBot Desktop" at bounding box center [160, 58] width 105 height 8
click at [395, 57] on div "Add Filter" at bounding box center [383, 58] width 24 height 8
click at [415, 61] on input "text" at bounding box center [458, 61] width 141 height 14
type input "b"
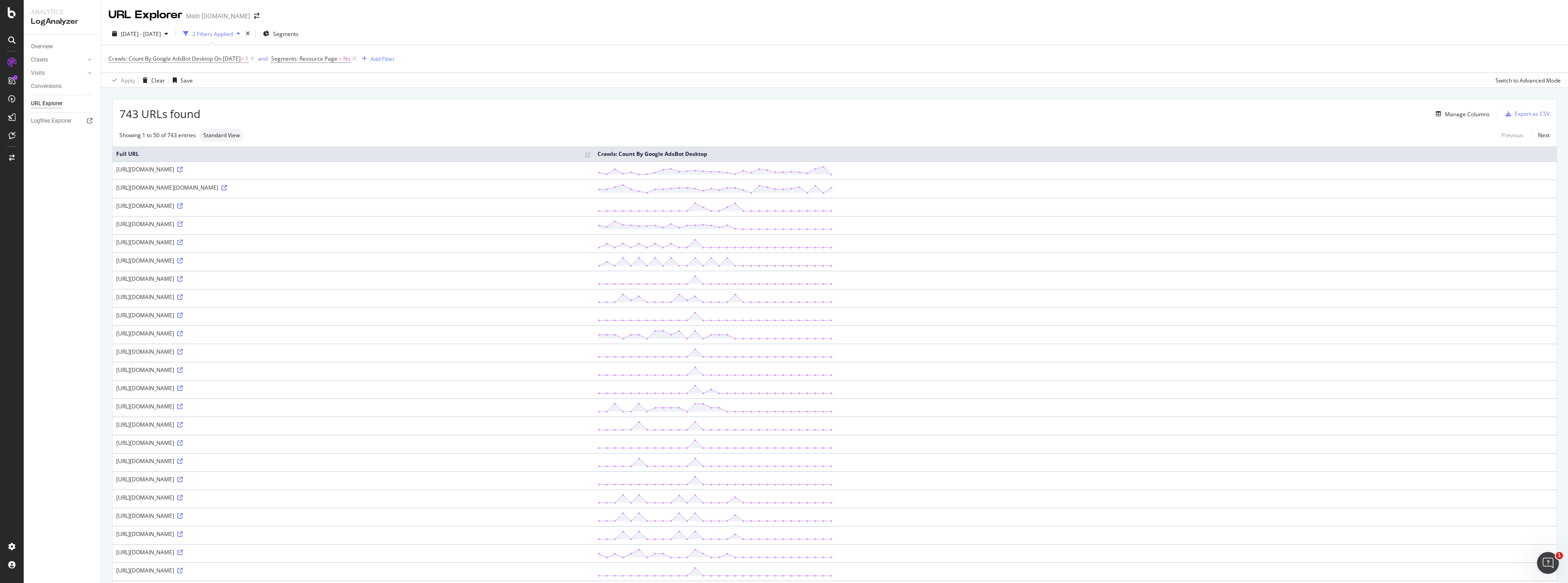
click at [310, 146] on th "Full URL" at bounding box center [353, 153] width 481 height 15
click at [201, 59] on span "Crawls: Count By Google AdsBot Desktop" at bounding box center [160, 58] width 105 height 8
click at [159, 109] on input "2025-08-01" at bounding box center [166, 110] width 100 height 15
click at [136, 124] on link at bounding box center [136, 125] width 7 height 16
click at [127, 197] on div "20" at bounding box center [128, 195] width 15 height 12
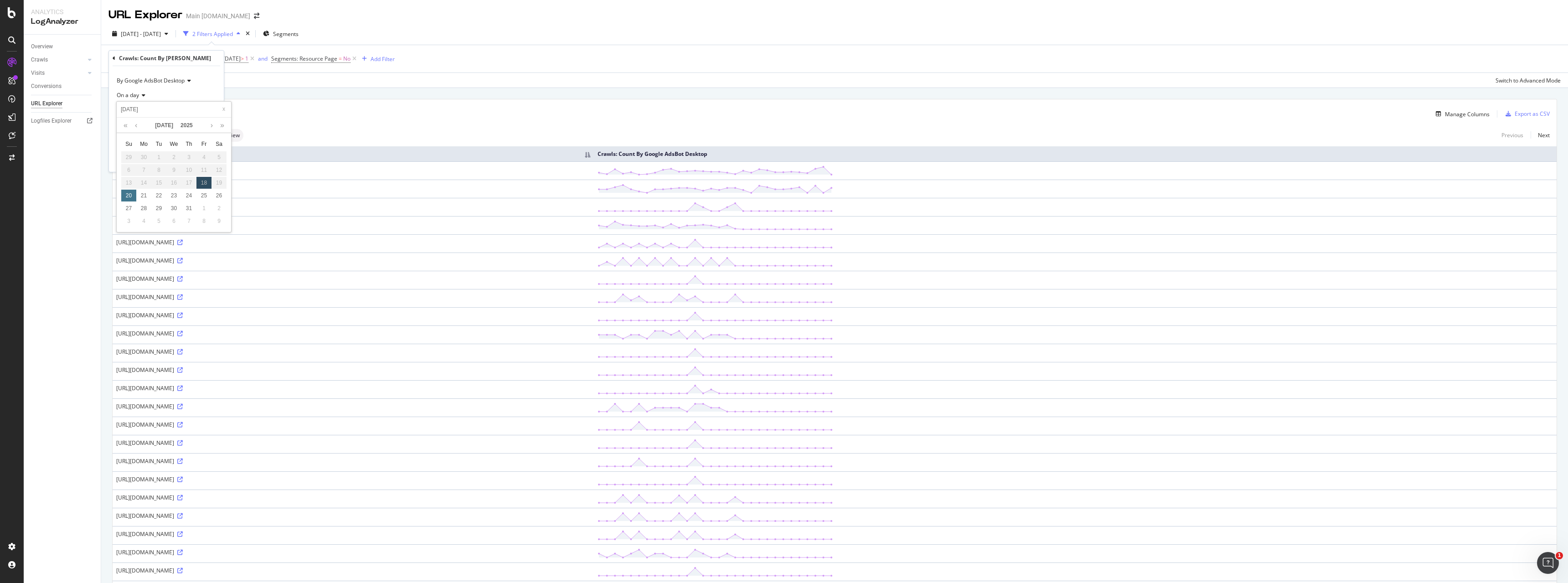
type input "2025-07-20"
click at [161, 33] on span "2025 Jul. 20th - Aug. 18th" at bounding box center [141, 34] width 40 height 8
click at [126, 87] on div "Last 3 Months" at bounding box center [125, 86] width 7 height 7
type input "2025/05/19"
click at [218, 166] on div "Apply" at bounding box center [211, 169] width 14 height 8
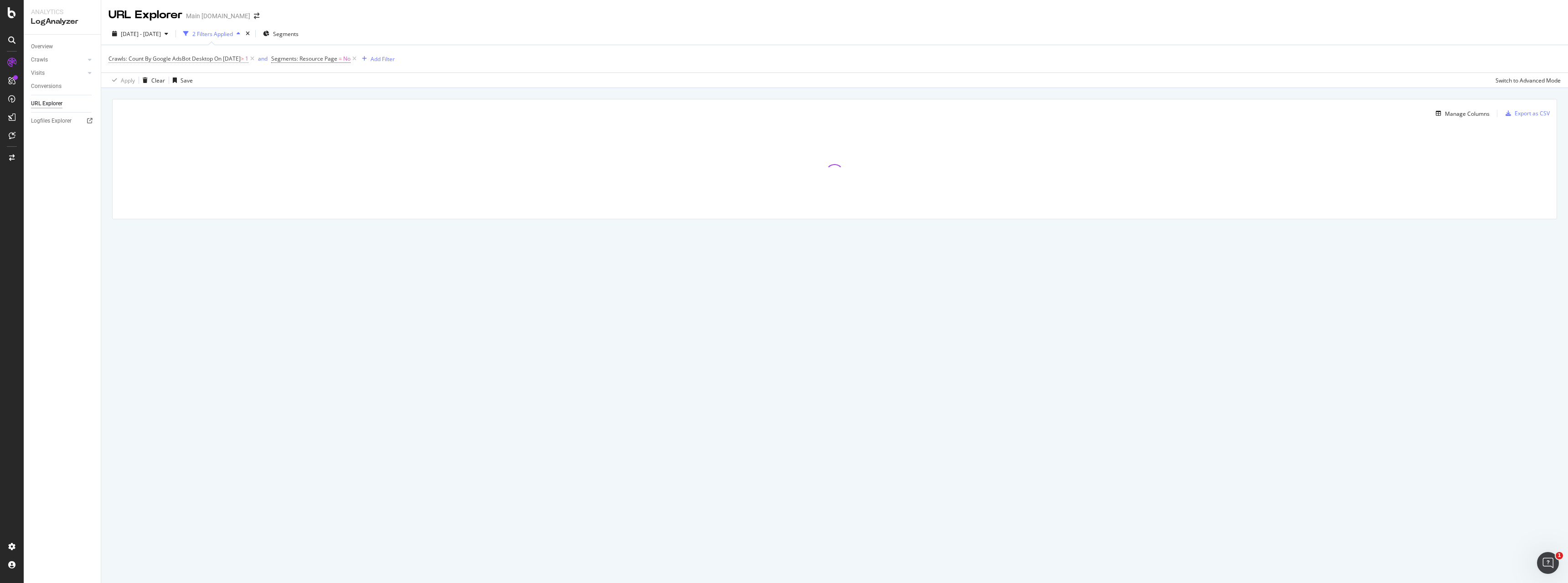
click at [226, 58] on span "On 2025-05-31" at bounding box center [228, 58] width 26 height 8
click at [208, 160] on div "Apply" at bounding box center [209, 159] width 14 height 8
click at [392, 62] on div "Add Filter" at bounding box center [383, 58] width 24 height 8
click at [413, 146] on span "Full URL" at bounding box center [406, 145] width 20 height 8
click at [391, 117] on div "Cancel" at bounding box center [395, 117] width 17 height 8
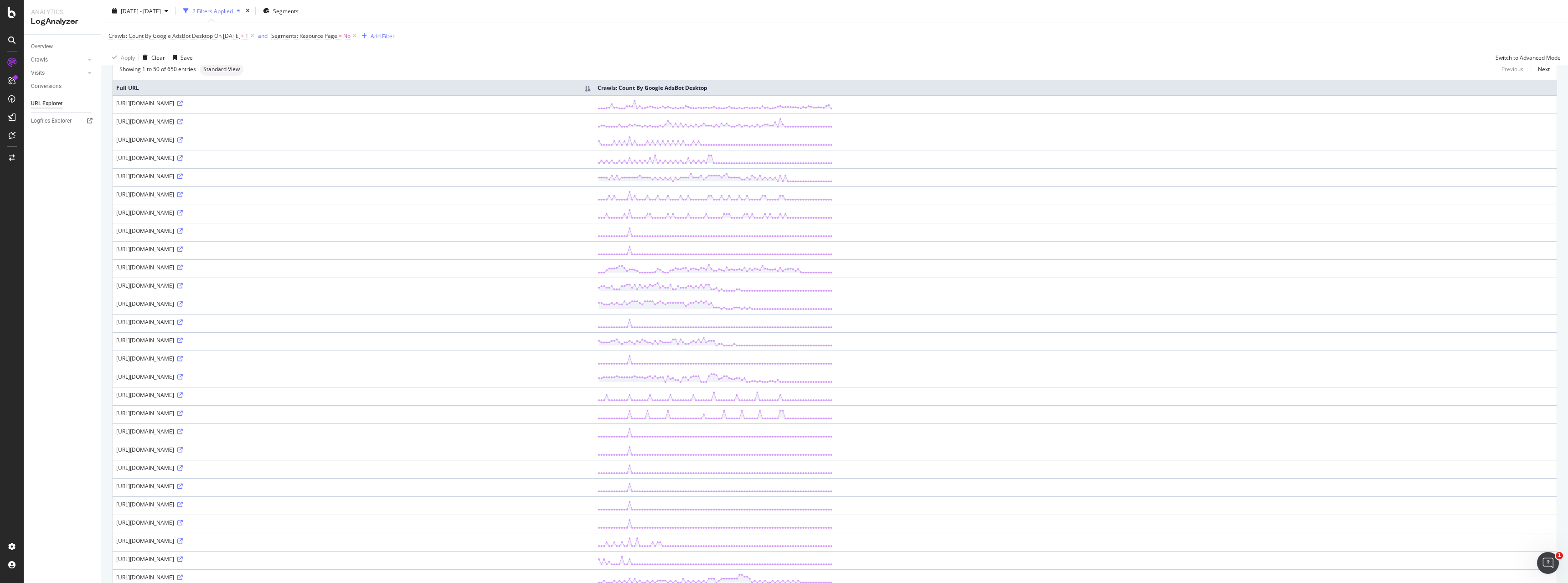
scroll to position [64, 0]
drag, startPoint x: 368, startPoint y: 35, endPoint x: 220, endPoint y: 55, distance: 149.3
click at [358, 36] on icon at bounding box center [354, 36] width 8 height 9
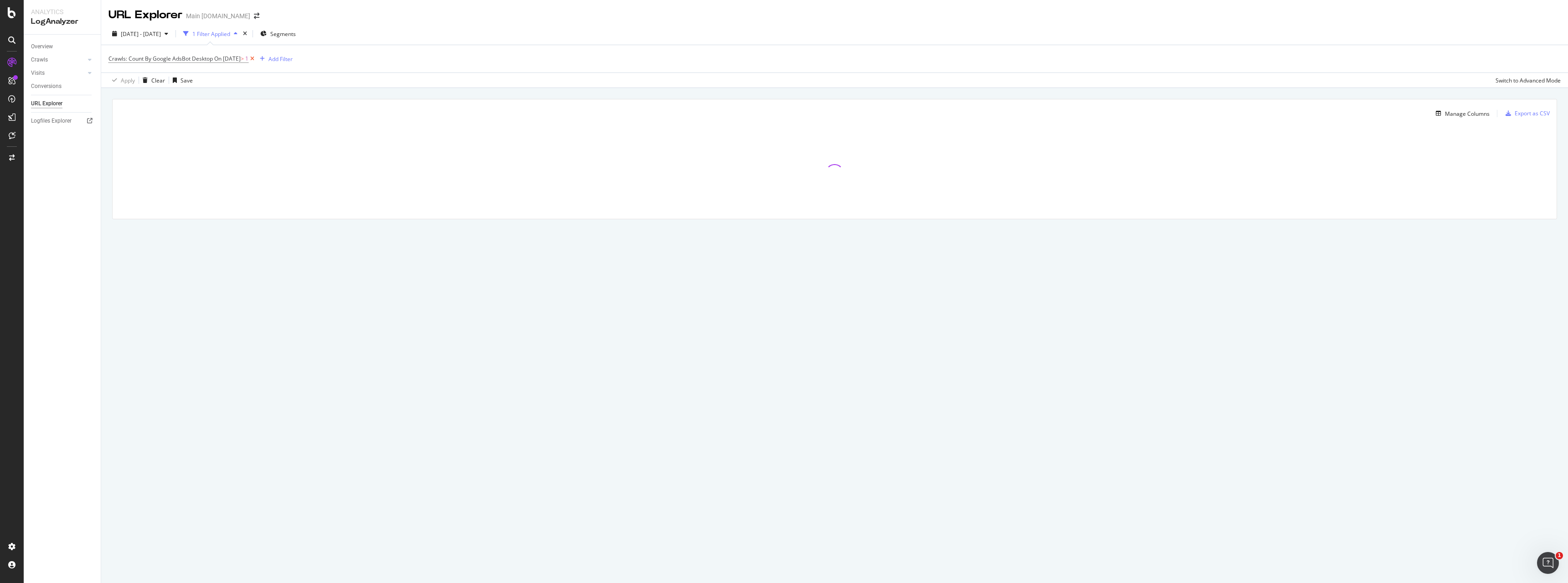
click at [256, 59] on icon at bounding box center [252, 58] width 8 height 9
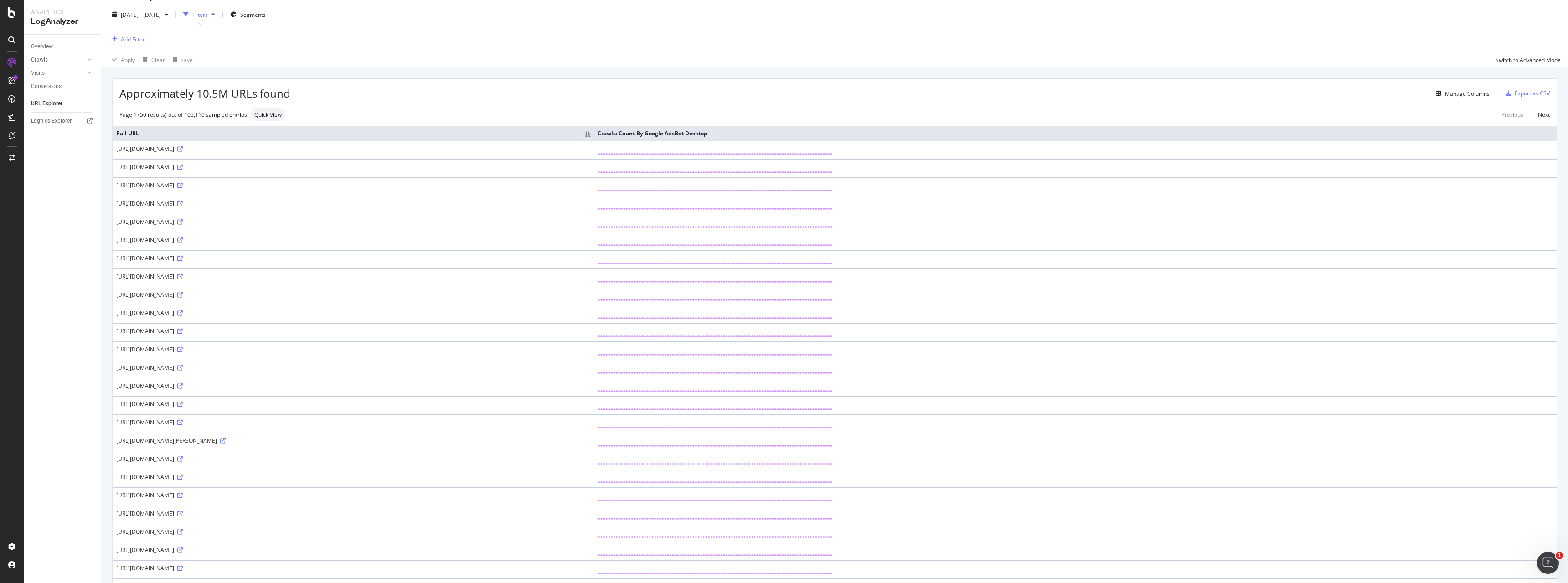
scroll to position [3, 0]
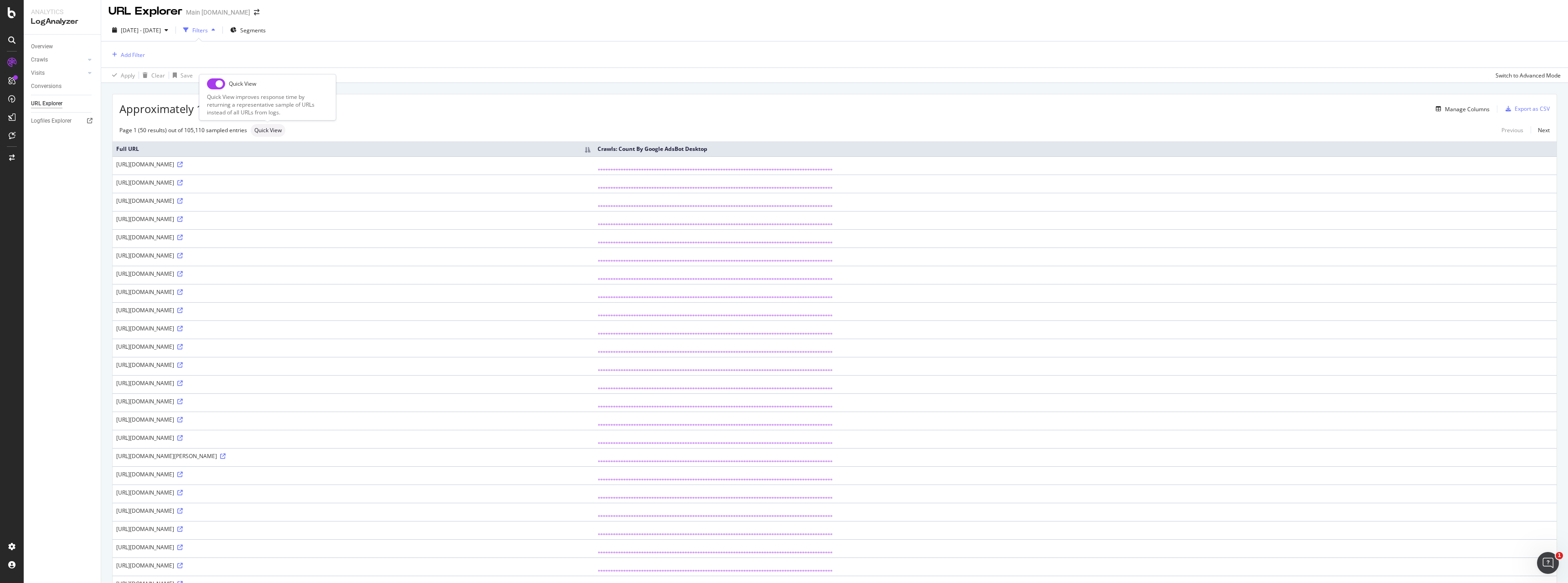
click at [270, 130] on span "Quick View" at bounding box center [268, 130] width 27 height 5
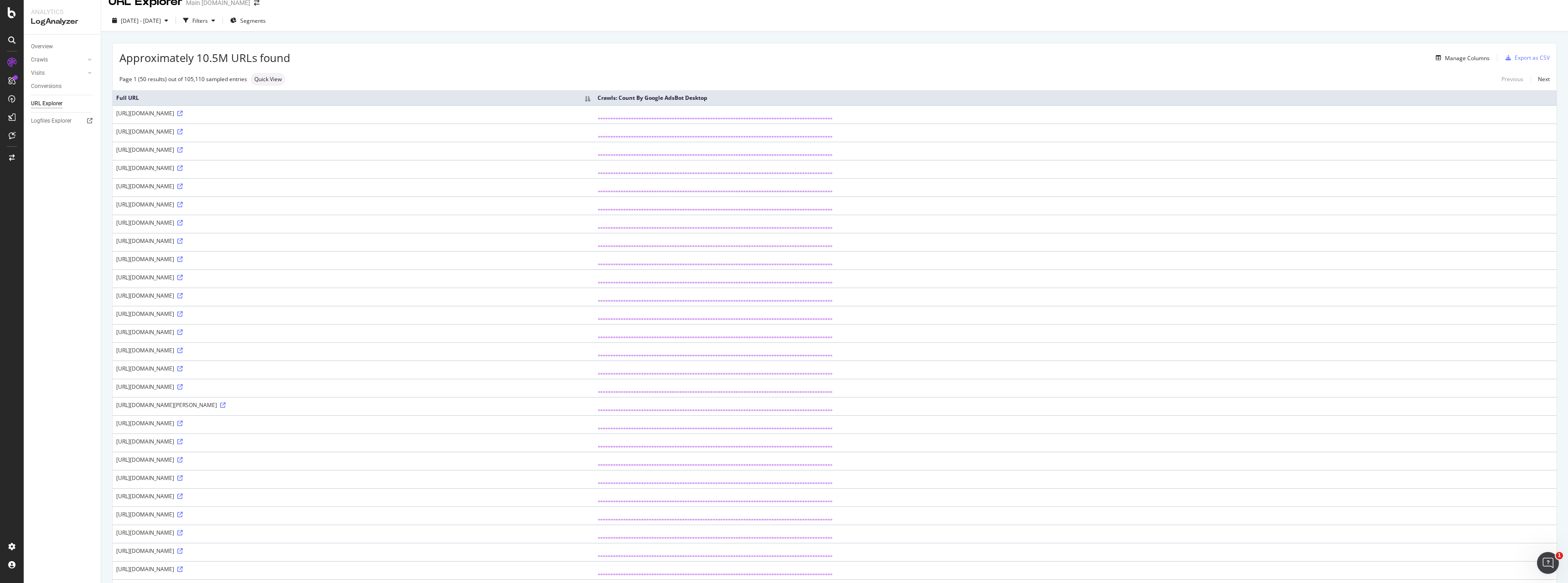
scroll to position [7, 0]
click at [1538, 64] on div "Export as CSV" at bounding box center [1532, 64] width 35 height 8
click at [1524, 65] on div "Export as CSV" at bounding box center [1532, 64] width 35 height 8
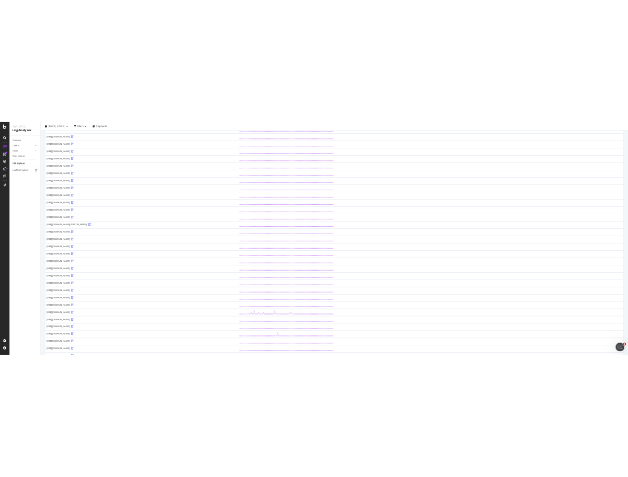
scroll to position [0, 0]
